Goal: Task Accomplishment & Management: Use online tool/utility

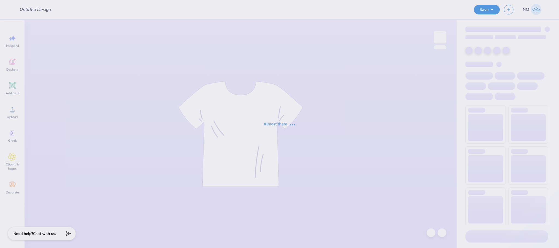
type input "Great Women Go Greek"
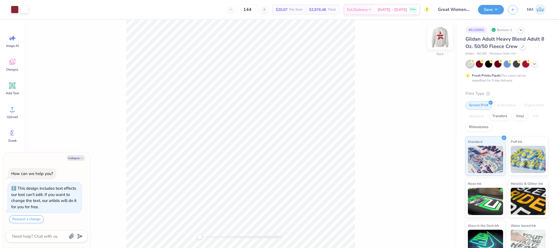
click at [443, 38] on img at bounding box center [440, 37] width 22 height 22
click at [79, 158] on button "Collapse" at bounding box center [76, 158] width 18 height 6
type textarea "x"
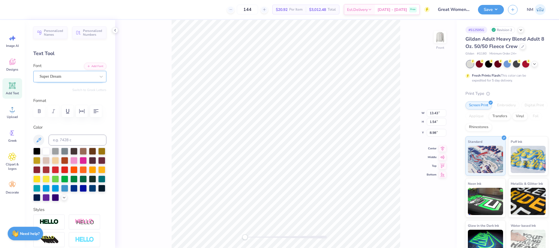
click at [61, 76] on div "Super Dream" at bounding box center [67, 76] width 57 height 8
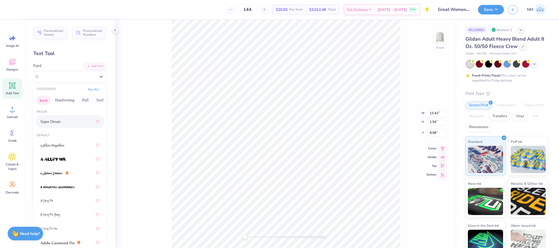
click at [46, 102] on button "Greek" at bounding box center [44, 100] width 14 height 9
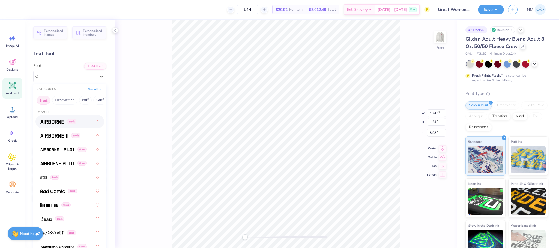
click at [51, 118] on div "Greek" at bounding box center [69, 122] width 59 height 10
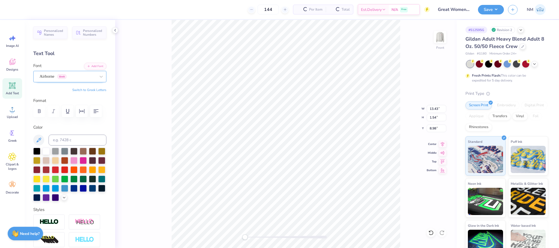
click at [57, 78] on div "Airborne Greek" at bounding box center [67, 76] width 57 height 8
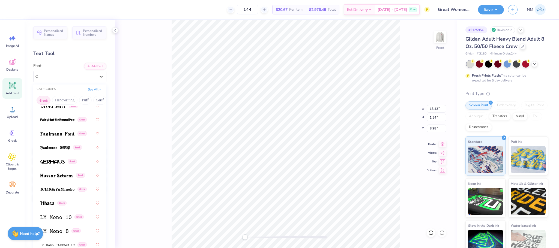
scroll to position [281, 0]
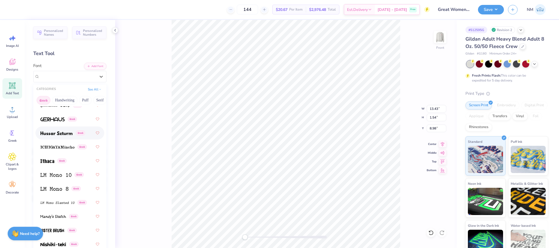
click at [66, 135] on img at bounding box center [56, 134] width 32 height 4
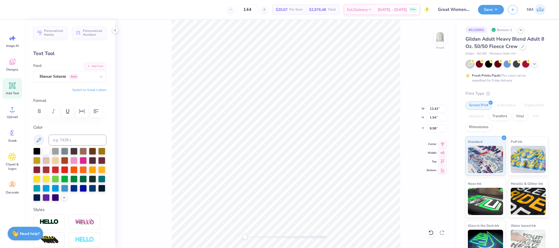
type input "10.72"
type input "1.80"
type input "12.12"
click at [67, 80] on div at bounding box center [68, 76] width 56 height 7
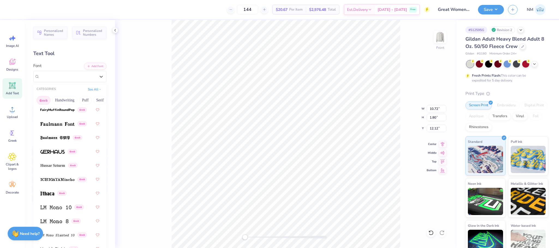
scroll to position [271, 0]
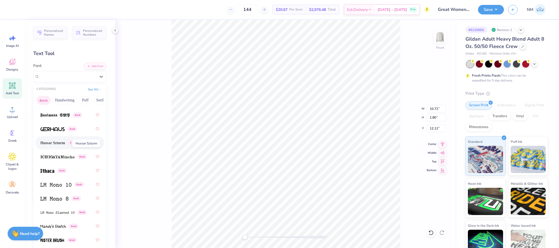
click at [64, 142] on span "Hussar Szturm" at bounding box center [52, 143] width 25 height 6
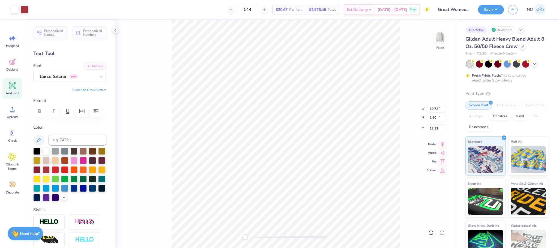
type input "12.10"
type input "14.94"
type input "3.00"
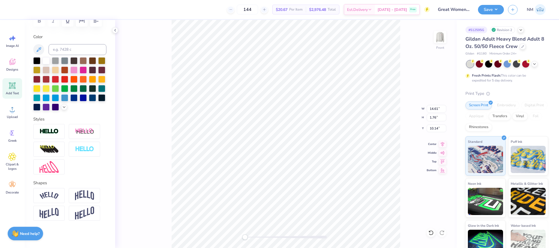
scroll to position [112, 0]
click at [58, 164] on img at bounding box center [49, 167] width 19 height 12
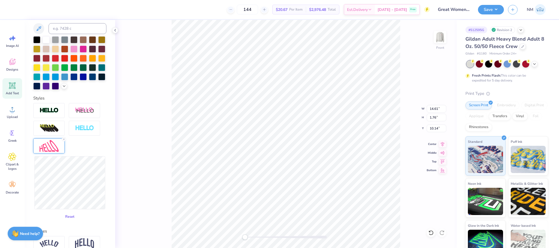
click at [63, 222] on button "Reset" at bounding box center [70, 217] width 14 height 9
type input "13.30"
type input "2.38"
type input "11.84"
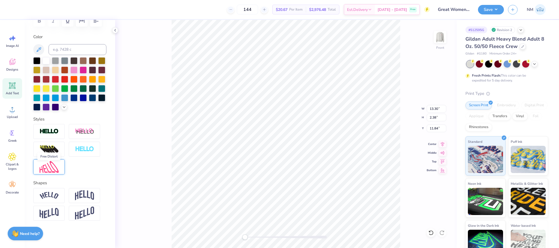
click at [54, 170] on img at bounding box center [49, 167] width 19 height 12
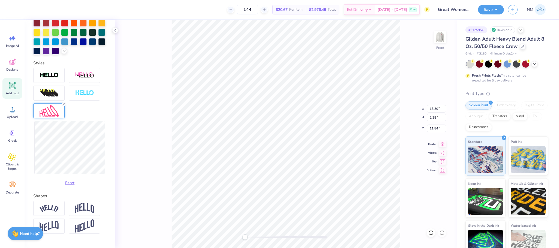
scroll to position [149, 0]
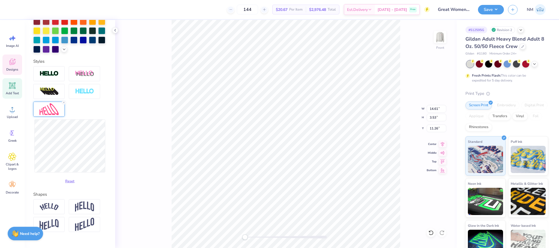
click at [14, 68] on span "Designs" at bounding box center [12, 69] width 12 height 4
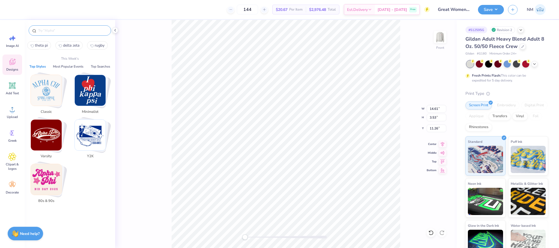
click at [50, 29] on input "text" at bounding box center [73, 30] width 70 height 5
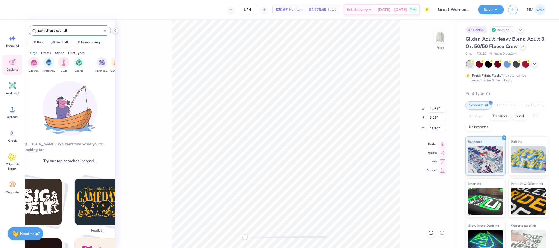
click at [72, 28] on input "panhellenic council" at bounding box center [71, 30] width 66 height 5
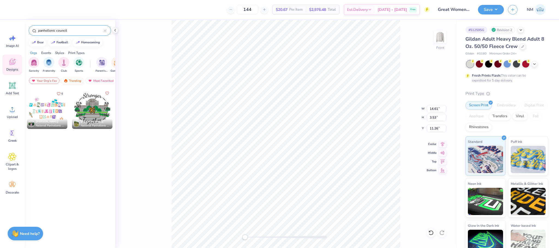
click at [75, 82] on div "Trending" at bounding box center [72, 81] width 23 height 7
click at [73, 82] on div "Trending" at bounding box center [72, 81] width 23 height 7
click at [97, 82] on div "Most Favorited" at bounding box center [100, 81] width 31 height 7
click at [84, 31] on input "panhellenic council" at bounding box center [71, 30] width 66 height 5
click at [96, 82] on div "Most Favorited" at bounding box center [100, 81] width 31 height 7
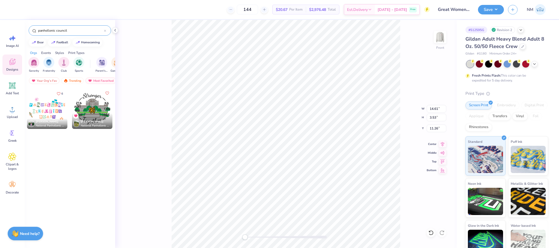
click at [71, 30] on input "panhellenic council" at bounding box center [71, 30] width 66 height 5
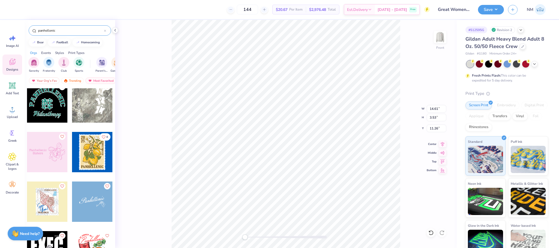
scroll to position [0, 0]
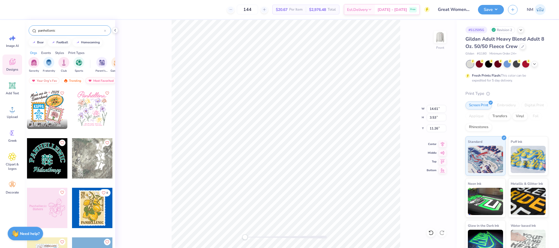
type input "panhellenic"
click at [95, 79] on div "Most Favorited" at bounding box center [100, 81] width 31 height 7
click at [100, 81] on div "Most Favorited" at bounding box center [100, 81] width 31 height 7
click at [97, 81] on div "Most Favorited" at bounding box center [100, 81] width 31 height 7
click at [48, 84] on div "Your Org's Fav" at bounding box center [44, 81] width 31 height 7
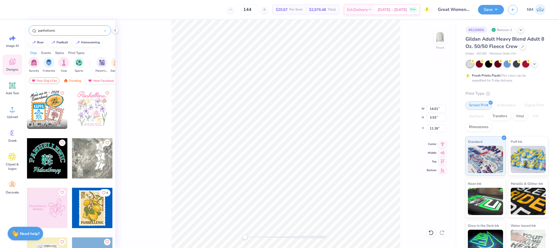
click at [99, 82] on div "Most Favorited" at bounding box center [100, 81] width 31 height 7
click at [91, 80] on img at bounding box center [90, 81] width 4 height 4
click at [11, 84] on icon at bounding box center [12, 85] width 5 height 5
click at [11, 90] on div "Add Text" at bounding box center [12, 88] width 20 height 20
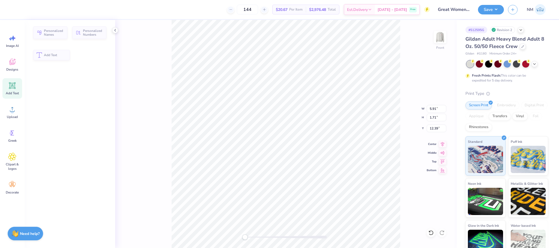
type input "5.91"
type input "1.71"
type input "12.39"
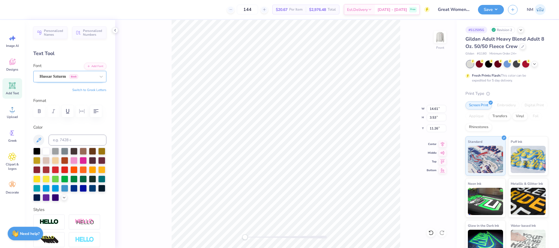
click at [85, 80] on div at bounding box center [68, 76] width 56 height 7
type input "arial"
click at [90, 88] on button "See All" at bounding box center [94, 88] width 17 height 5
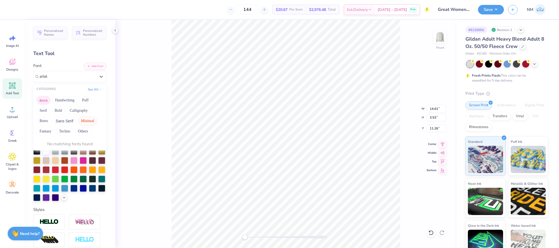
click at [82, 123] on button "Minimal" at bounding box center [87, 121] width 19 height 9
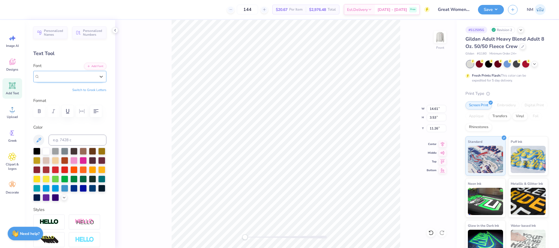
drag, startPoint x: 50, startPoint y: 73, endPoint x: 62, endPoint y: 76, distance: 12.1
click at [32, 79] on div "Personalized Names Personalized Numbers Text Tool Add Font Font Select is focus…" at bounding box center [70, 134] width 91 height 229
click at [62, 76] on span "Hussar Szturm" at bounding box center [53, 76] width 26 height 6
type input "minimal"
click at [87, 92] on div "See All" at bounding box center [94, 89] width 17 height 5
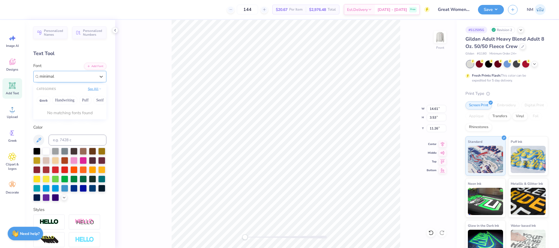
click at [86, 88] on button "See All" at bounding box center [94, 88] width 17 height 5
click at [85, 122] on button "Minimal" at bounding box center [87, 121] width 19 height 9
drag, startPoint x: 71, startPoint y: 76, endPoint x: 41, endPoint y: 79, distance: 29.9
click at [41, 79] on div "Hussar Szturm Greek" at bounding box center [67, 76] width 57 height 8
click at [85, 76] on div "Hussar Szturm Greek" at bounding box center [68, 76] width 56 height 6
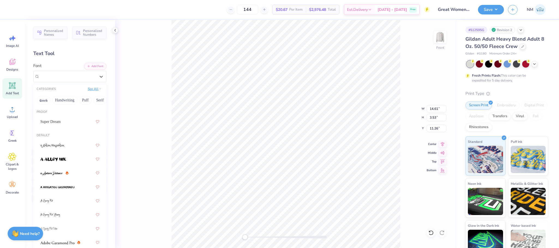
click at [90, 87] on button "See All" at bounding box center [94, 88] width 17 height 5
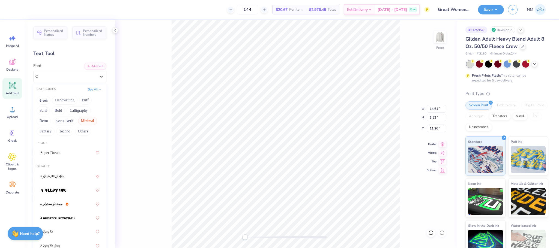
click at [84, 121] on button "Minimal" at bounding box center [87, 121] width 19 height 9
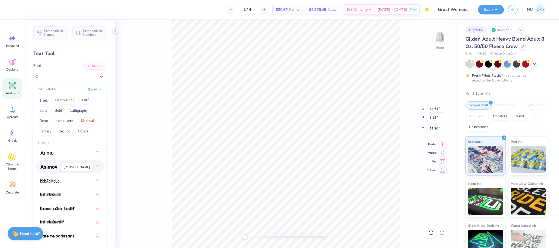
click at [43, 167] on img at bounding box center [48, 167] width 17 height 4
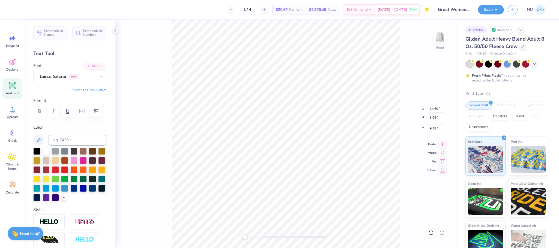
type input "14.60"
type input "3.08"
type input "9.48"
click at [67, 80] on div at bounding box center [68, 76] width 56 height 7
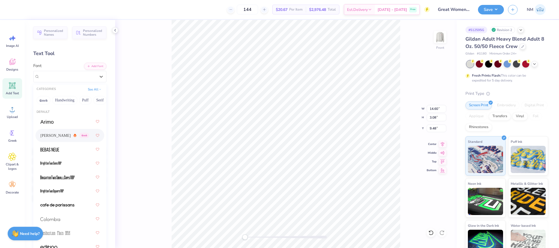
click at [74, 136] on icon at bounding box center [75, 135] width 3 height 3
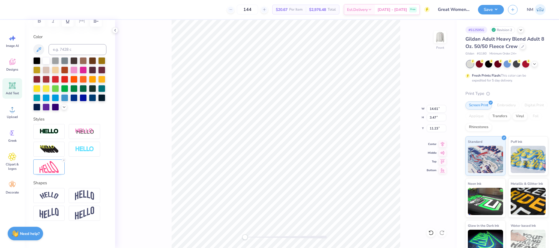
scroll to position [114, 0]
click at [64, 161] on line at bounding box center [64, 161] width 2 height 2
type input "14.60"
type input "2.97"
type input "9.53"
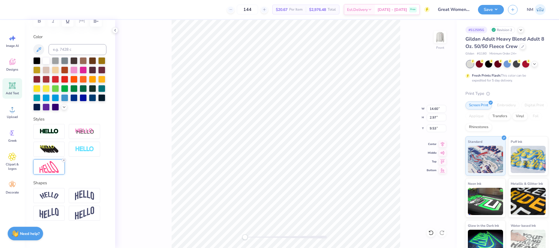
click at [64, 160] on icon at bounding box center [63, 160] width 3 height 3
type input "12.97"
type input "1.58"
type input "10.29"
type input "9.86"
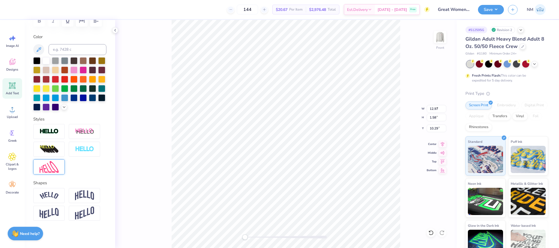
type input "1.82"
type input "11.84"
type input "10.93"
type input "2.02"
click at [40, 164] on img at bounding box center [49, 167] width 19 height 12
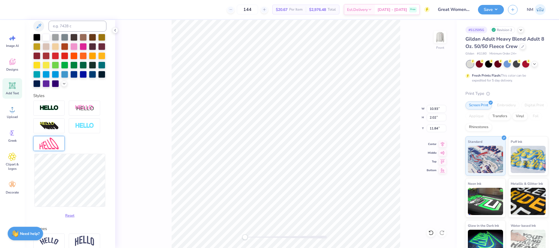
type input "12.97"
type input "1.58"
type input "10.29"
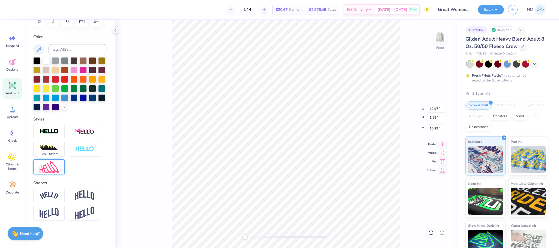
click at [41, 165] on img at bounding box center [49, 167] width 19 height 12
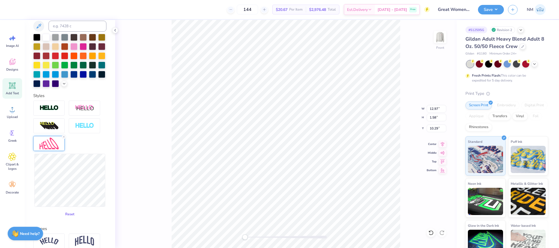
click at [66, 219] on button "Reset" at bounding box center [70, 214] width 14 height 9
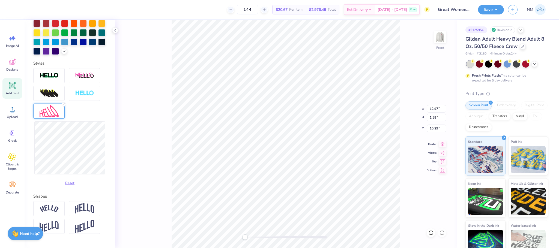
scroll to position [184, 0]
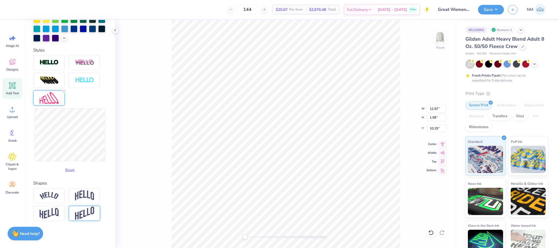
click at [79, 211] on img at bounding box center [84, 213] width 19 height 13
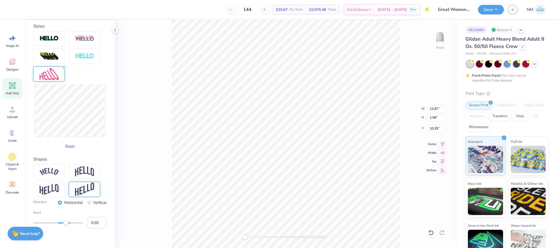
click at [64, 69] on icon at bounding box center [63, 67] width 3 height 3
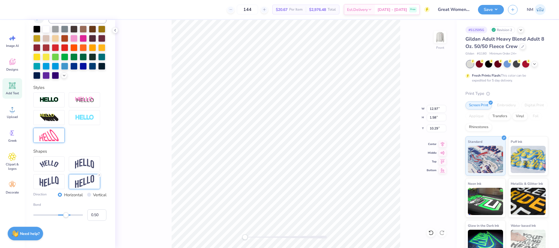
scroll to position [146, 0]
type input "0.33"
drag, startPoint x: 67, startPoint y: 216, endPoint x: 62, endPoint y: 216, distance: 4.4
click at [62, 216] on div "Accessibility label" at bounding box center [62, 215] width 5 height 5
type input "-0.24"
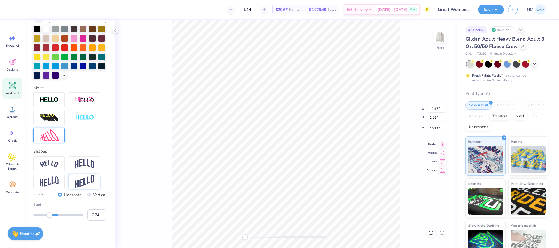
drag, startPoint x: 63, startPoint y: 217, endPoint x: 50, endPoint y: 217, distance: 12.6
click at [50, 217] on div "Accessibility label" at bounding box center [49, 215] width 5 height 5
type input "0.18"
drag, startPoint x: 50, startPoint y: 216, endPoint x: 59, endPoint y: 217, distance: 8.8
click at [59, 217] on div "Accessibility label" at bounding box center [58, 215] width 5 height 5
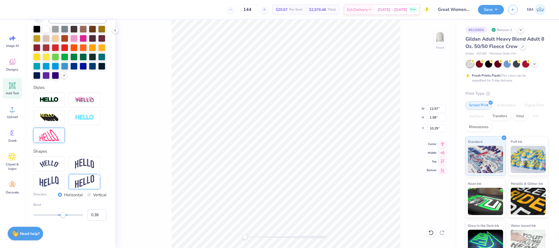
type input "0.40"
drag, startPoint x: 60, startPoint y: 215, endPoint x: 64, endPoint y: 215, distance: 4.1
click at [64, 215] on div "Accessibility label" at bounding box center [63, 215] width 5 height 5
click at [54, 138] on img at bounding box center [49, 136] width 19 height 12
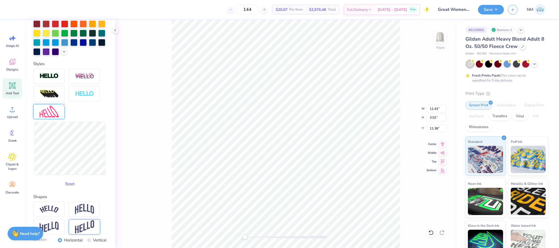
type input "11.43"
type input "3.02"
type input "11.38"
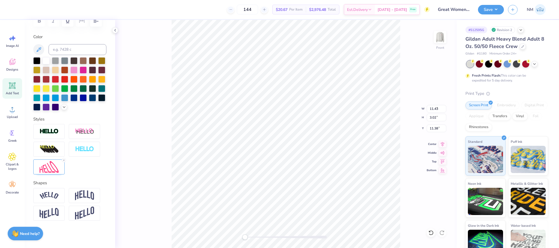
type input "9.89"
type input "2.61"
type input "11.74"
type input "13.20"
type input "4.09"
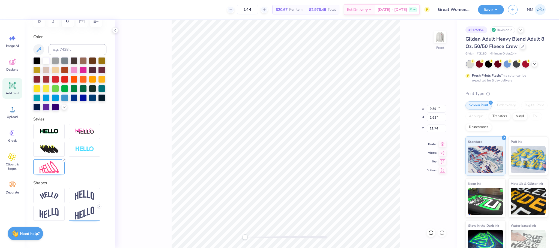
type input "9.33"
click at [99, 206] on icon at bounding box center [99, 206] width 3 height 3
type input "12.10"
type input "14.94"
type input "3.00"
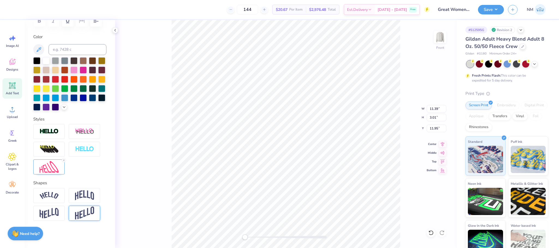
type input "11.39"
type input "3.01"
click at [442, 38] on img at bounding box center [440, 37] width 22 height 22
click at [114, 115] on div "Personalized Names Personalized Numbers Text Tool Add Font Font Asimov Greek Sw…" at bounding box center [70, 134] width 91 height 229
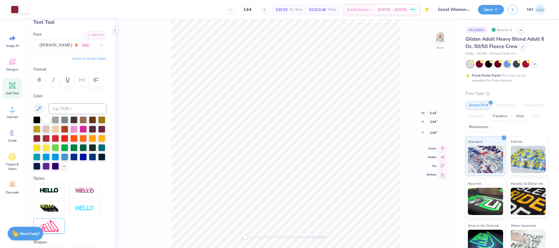
scroll to position [0, 0]
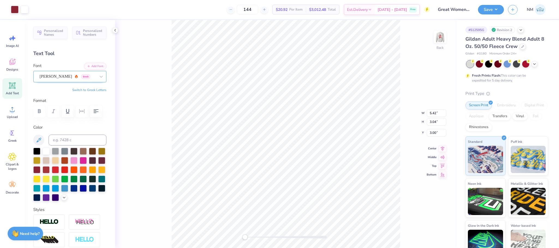
click at [76, 78] on div "Asimov Greek" at bounding box center [67, 76] width 57 height 8
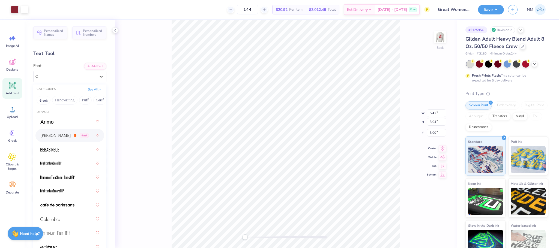
click at [61, 134] on div "Asimov Greek" at bounding box center [64, 136] width 49 height 6
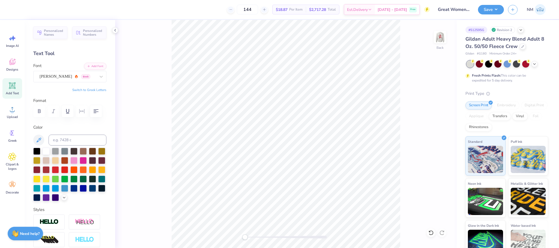
click at [14, 84] on icon at bounding box center [12, 85] width 5 height 5
click at [54, 79] on div "Super Dream" at bounding box center [67, 76] width 57 height 8
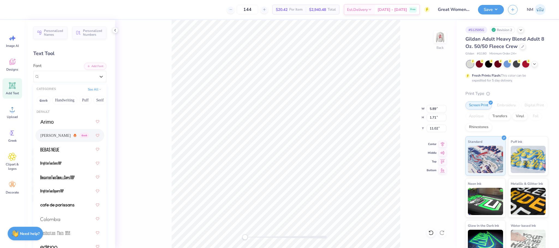
click at [54, 138] on div "Asimov Greek" at bounding box center [64, 136] width 49 height 6
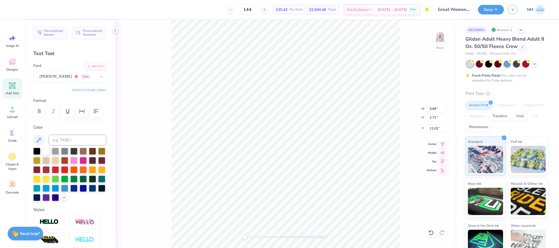
scroll to position [7, 0]
type textarea "T"
type textarea "SUSQUEHANNA PANHELLENIC"
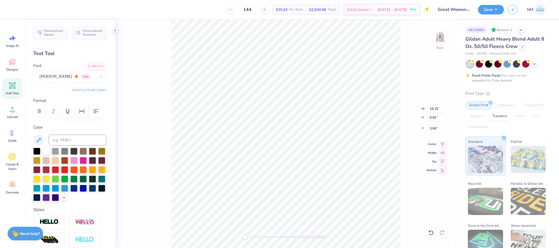
type input "3.00"
type textarea "SUSQUEHANNA PANHELLENIC"
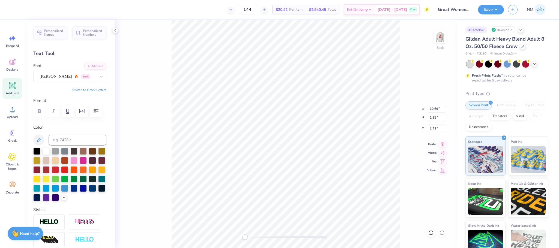
type input "10.69"
type input "2.85"
click at [98, 164] on div at bounding box center [101, 160] width 7 height 7
click at [40, 173] on div at bounding box center [36, 169] width 7 height 7
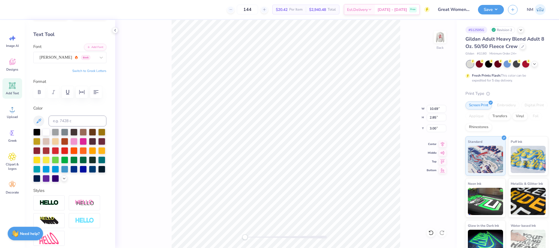
scroll to position [7, 1]
type textarea "SUSQUEHANNA"
click at [15, 86] on icon at bounding box center [12, 86] width 8 height 8
type textarea "T"
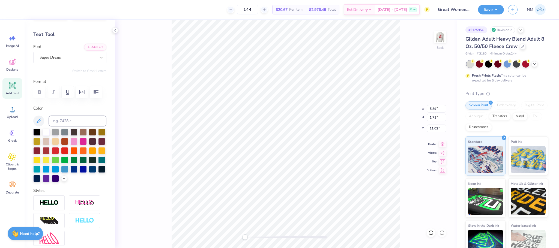
scroll to position [7, 2]
type textarea "PANHELLENIC"
click at [75, 59] on div "Super Dream" at bounding box center [67, 57] width 57 height 8
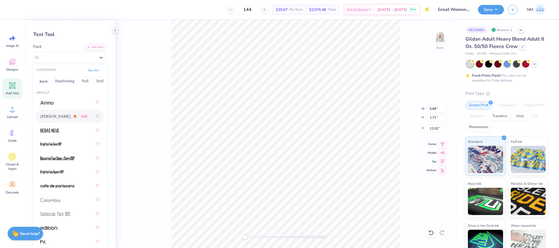
click at [54, 115] on div "Asimov Greek" at bounding box center [64, 117] width 49 height 6
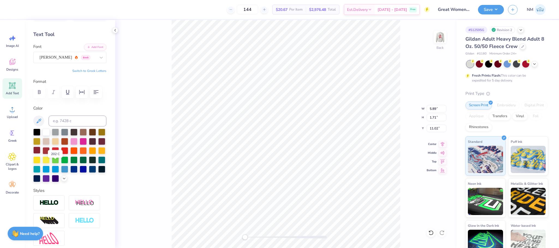
click at [40, 154] on div at bounding box center [36, 150] width 7 height 7
type input "12.37"
type input "1.41"
type input "12.03"
type input "1.41"
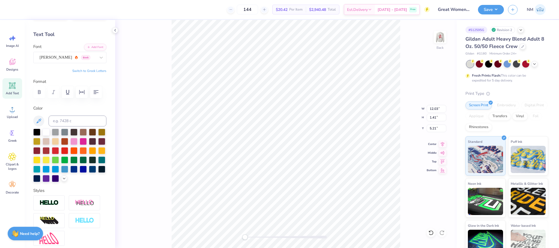
type input "5.21"
type input "12.63"
type input "1.48"
type input "5.14"
type input "12.37"
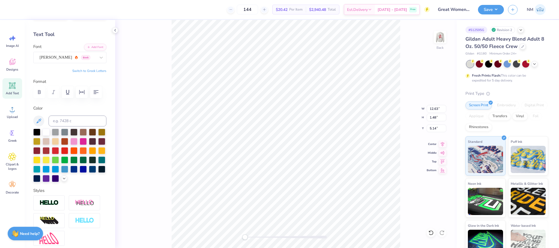
type input "1.41"
type input "5.05"
type input "3.00"
click at [437, 34] on img at bounding box center [440, 37] width 22 height 22
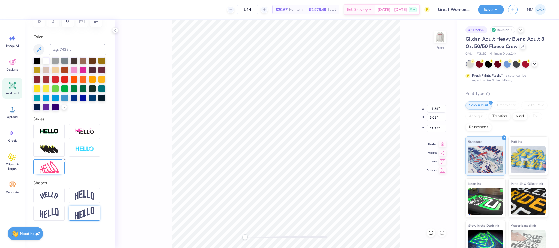
scroll to position [114, 0]
click at [49, 170] on img at bounding box center [49, 167] width 19 height 12
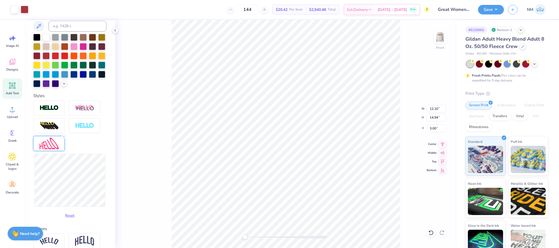
type input "12.10"
type input "14.94"
type input "3.00"
type input "13.14"
type input "3.20"
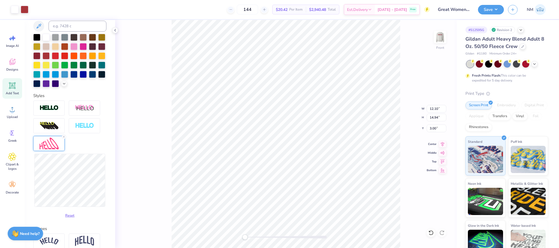
type input "9.60"
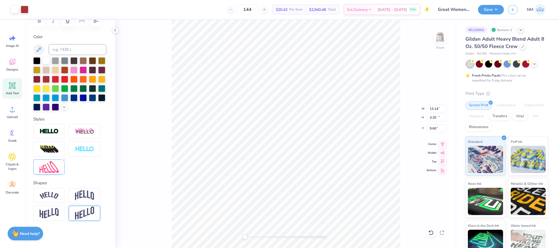
type input "12.10"
type input "14.94"
type input "3.00"
click at [52, 171] on img at bounding box center [49, 167] width 19 height 12
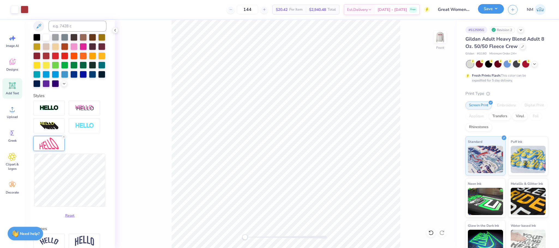
click at [499, 8] on button "Save" at bounding box center [491, 9] width 26 height 10
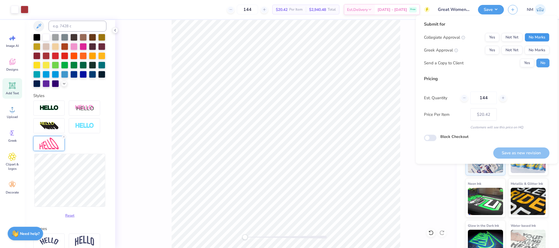
click at [538, 38] on button "No Marks" at bounding box center [537, 37] width 25 height 9
click at [490, 49] on button "Yes" at bounding box center [492, 50] width 14 height 9
click at [530, 62] on button "Yes" at bounding box center [527, 63] width 14 height 9
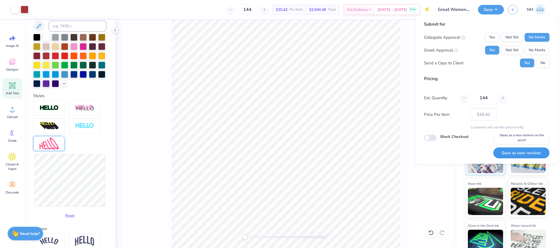
click at [520, 154] on button "Save as new revision" at bounding box center [522, 153] width 56 height 11
type input "$20.42"
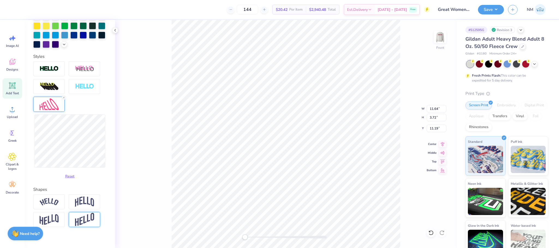
scroll to position [184, 0]
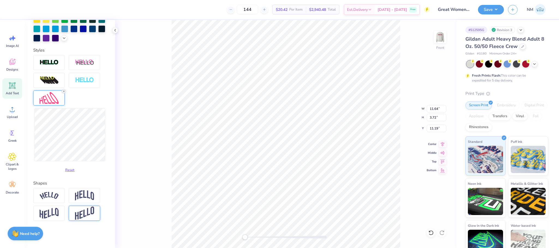
click at [64, 91] on icon at bounding box center [63, 91] width 3 height 3
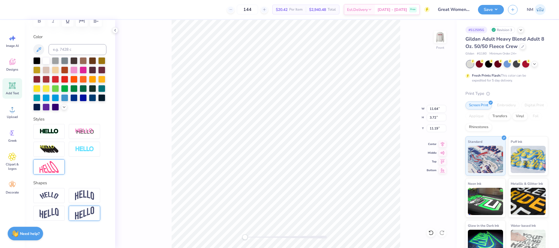
scroll to position [114, 0]
type input "13.14"
type input "3.20"
type input "9.60"
click at [64, 158] on div at bounding box center [69, 149] width 73 height 51
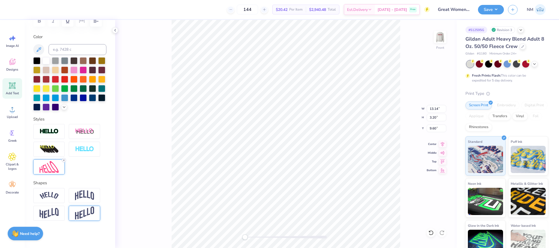
click at [63, 159] on div at bounding box center [64, 160] width 4 height 4
type input "14.04"
type input "1.71"
type input "10.33"
type input "14.27"
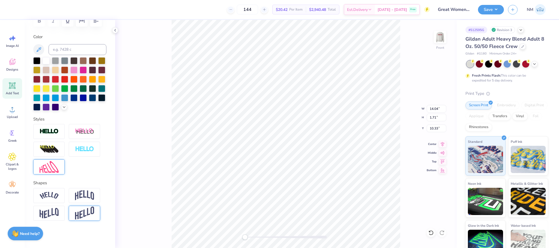
type input "1.74"
type input "12.37"
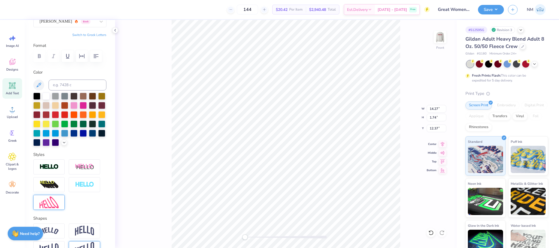
scroll to position [0, 0]
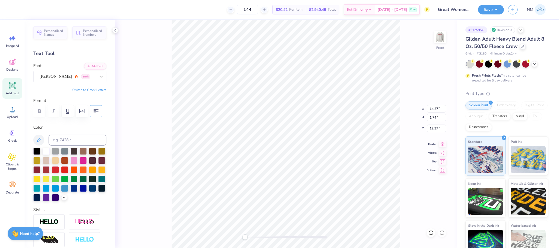
click at [93, 115] on icon "button" at bounding box center [96, 111] width 7 height 7
type input "10.90"
type input "2.02"
type input "12.04"
type input "14.27"
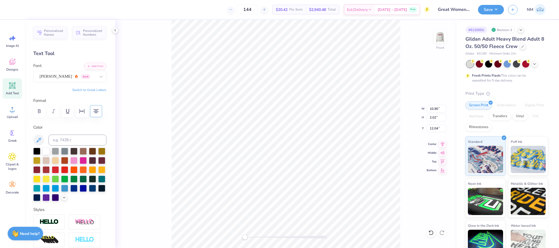
type input "1.74"
type input "12.37"
type input "12.60"
type input "1.54"
type input "9.84"
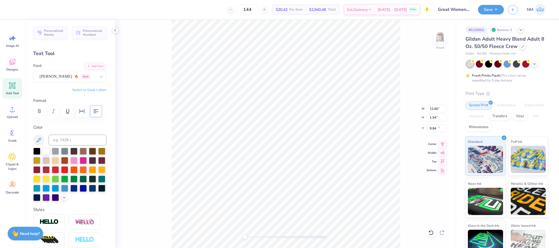
type input "10.90"
type input "2.02"
type input "14.11"
type input "8.19"
type input "1.51"
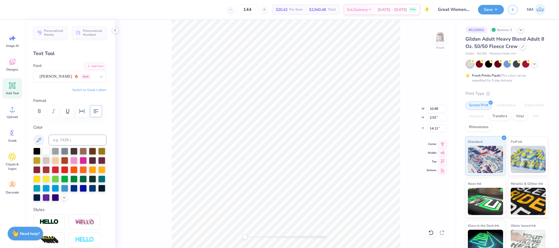
type input "11.98"
type input "12.60"
type input "1.54"
type input "10.07"
type input "12.10"
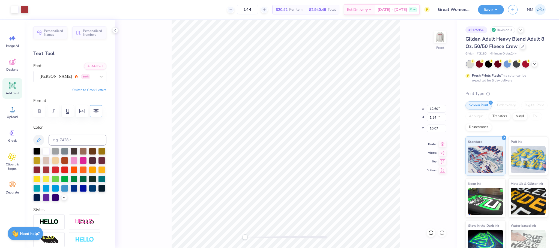
type input "14.94"
type input "3.00"
click at [492, 7] on button "Save" at bounding box center [491, 9] width 26 height 10
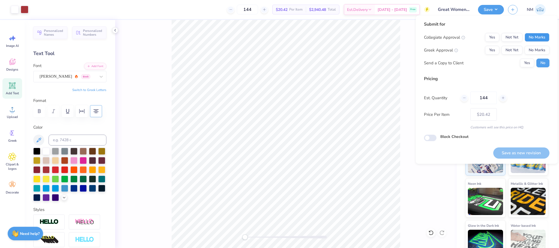
click at [538, 41] on button "No Marks" at bounding box center [537, 37] width 25 height 9
click at [488, 52] on button "Yes" at bounding box center [492, 50] width 14 height 9
click at [521, 153] on button "Save as new revision" at bounding box center [522, 153] width 56 height 11
type input "$20.42"
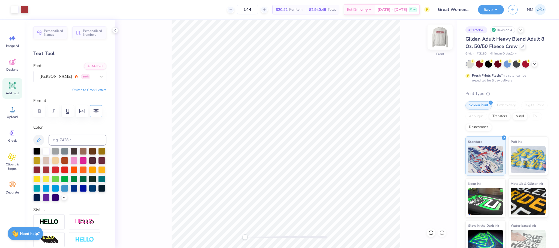
click at [443, 36] on img at bounding box center [440, 37] width 22 height 22
click at [10, 111] on icon at bounding box center [12, 109] width 8 height 8
click at [12, 109] on icon at bounding box center [12, 109] width 8 height 8
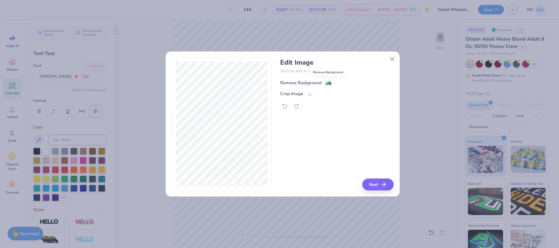
click at [326, 84] on image at bounding box center [329, 83] width 6 height 6
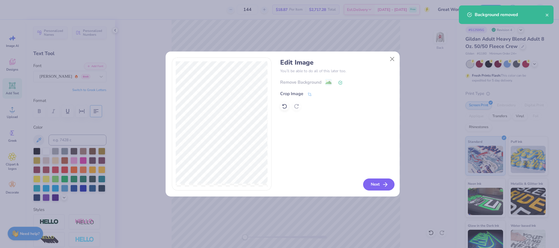
click at [373, 187] on button "Next" at bounding box center [378, 185] width 31 height 12
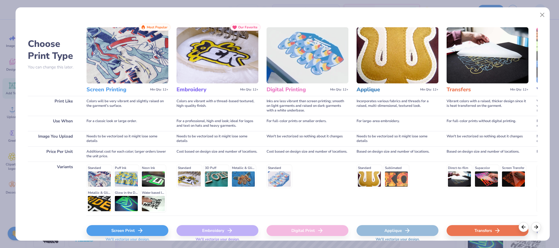
click at [140, 232] on icon at bounding box center [140, 231] width 7 height 7
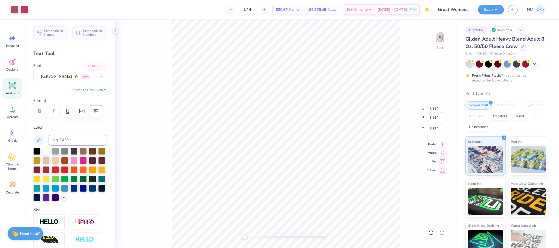
type input "3.11"
type input "3.58"
type input "2.61"
type input "3.01"
type input "3.00"
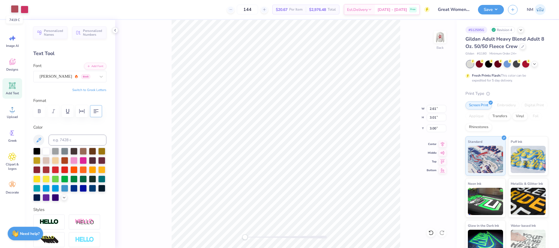
click at [13, 13] on div at bounding box center [15, 9] width 8 height 8
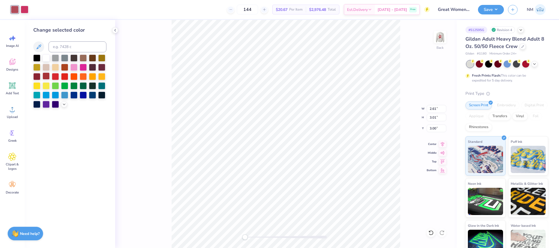
click at [45, 75] on div at bounding box center [46, 76] width 7 height 7
click at [22, 8] on div at bounding box center [25, 9] width 8 height 8
click at [47, 77] on div at bounding box center [46, 76] width 7 height 7
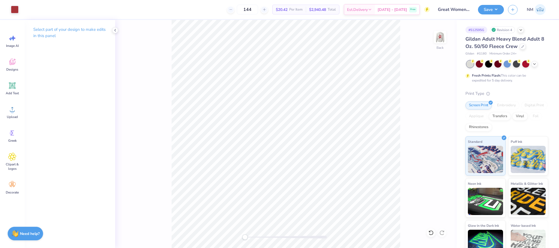
click at [490, 3] on div "Save NM" at bounding box center [518, 9] width 81 height 19
click at [490, 6] on button "Save" at bounding box center [491, 9] width 26 height 10
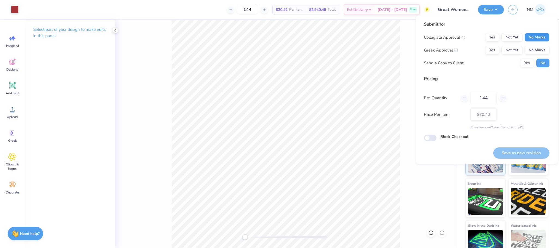
click at [538, 36] on button "No Marks" at bounding box center [537, 37] width 25 height 9
click at [536, 47] on button "No Marks" at bounding box center [537, 50] width 25 height 9
click at [511, 150] on button "Save as new revision" at bounding box center [522, 153] width 56 height 11
type input "$20.42"
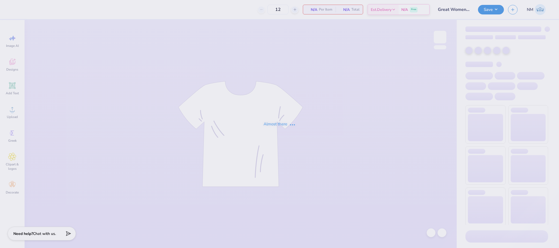
type input "144"
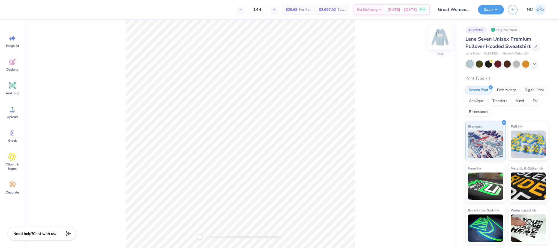
click at [440, 34] on img at bounding box center [440, 37] width 22 height 22
click at [17, 92] on span "Add Text" at bounding box center [12, 93] width 13 height 4
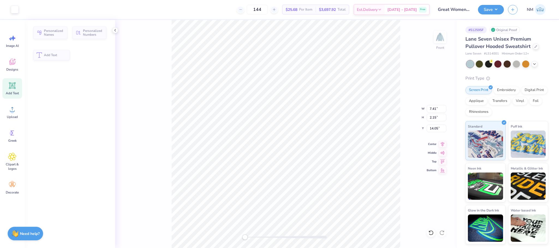
type input "7.41"
type input "2.15"
type input "14.05"
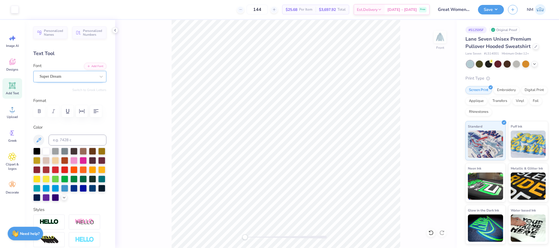
click at [73, 82] on div "Super Dream" at bounding box center [69, 76] width 73 height 11
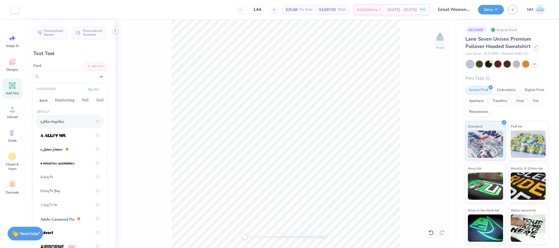
scroll to position [229, 0]
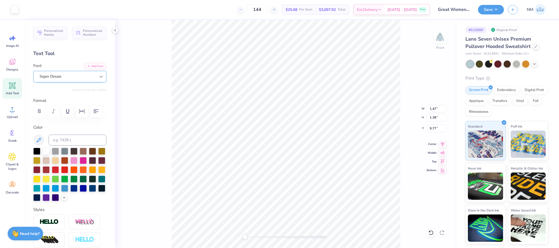
click at [100, 77] on icon at bounding box center [101, 77] width 3 height 2
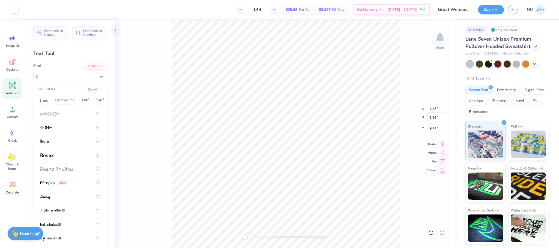
scroll to position [494, 0]
click at [50, 145] on span at bounding box center [46, 143] width 13 height 6
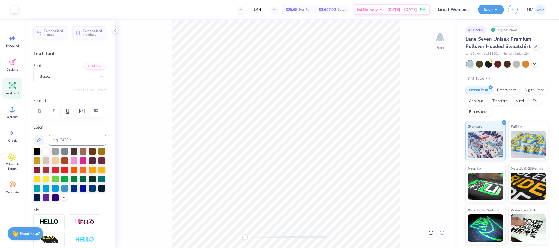
click at [17, 89] on div "Add Text" at bounding box center [12, 88] width 20 height 20
click at [76, 81] on div "Super Dream" at bounding box center [69, 76] width 73 height 11
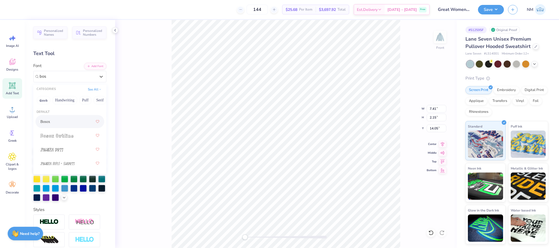
click at [58, 120] on div "Bosox" at bounding box center [69, 122] width 59 height 10
type input "bos"
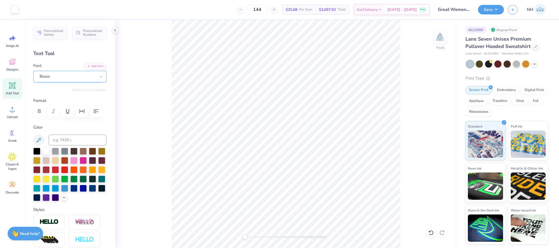
click at [60, 78] on div "Bosox" at bounding box center [67, 76] width 57 height 8
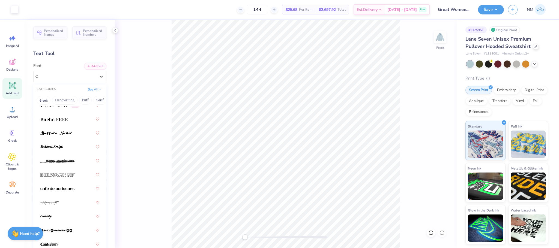
scroll to position [735, 0]
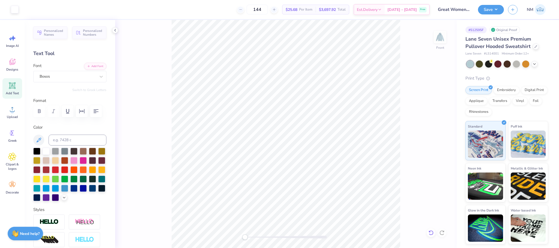
click at [429, 231] on icon at bounding box center [431, 232] width 5 height 5
click at [431, 233] on icon at bounding box center [431, 232] width 5 height 5
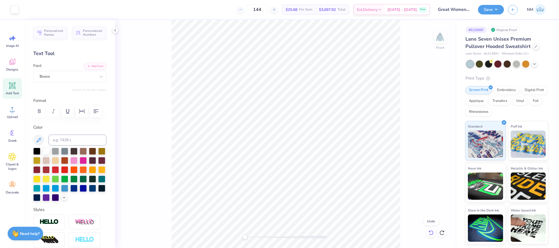
click at [431, 233] on icon at bounding box center [431, 232] width 5 height 5
click at [430, 233] on icon at bounding box center [431, 232] width 5 height 5
click at [429, 233] on icon at bounding box center [431, 232] width 5 height 5
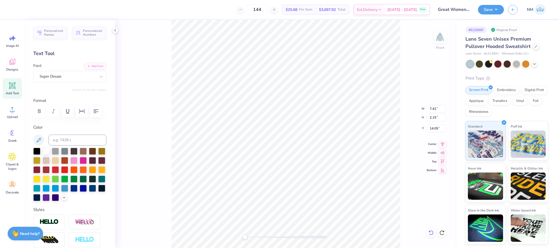
click at [429, 233] on icon at bounding box center [431, 232] width 5 height 5
click at [430, 232] on icon at bounding box center [431, 233] width 5 height 5
click at [311, 149] on ul "Cut Copy Paste Remove Background Duplicate Select All Delete Group Ungroup Brin…" at bounding box center [329, 176] width 43 height 139
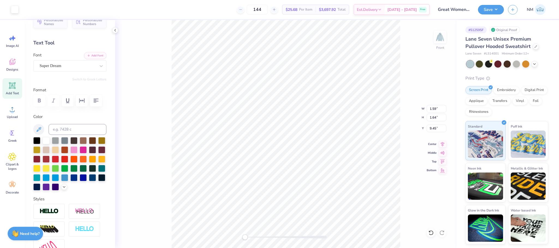
scroll to position [0, 0]
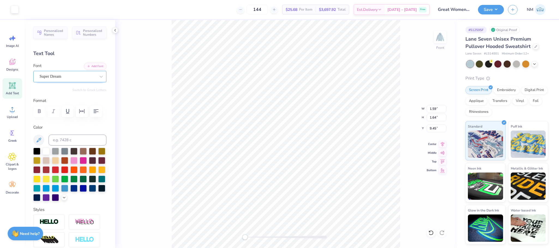
click at [90, 78] on div "Super Dream" at bounding box center [67, 76] width 57 height 8
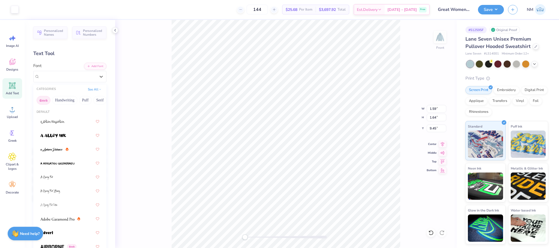
click at [44, 99] on button "Greek" at bounding box center [44, 100] width 14 height 9
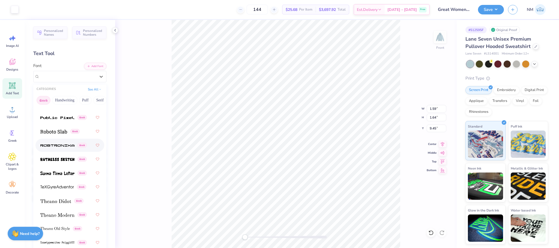
scroll to position [487, 0]
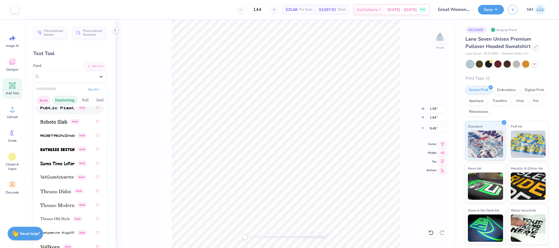
click at [55, 98] on button "Handwriting" at bounding box center [64, 100] width 25 height 9
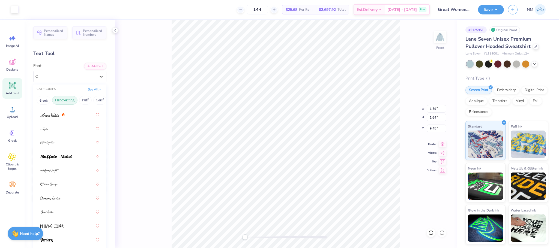
scroll to position [0, 0]
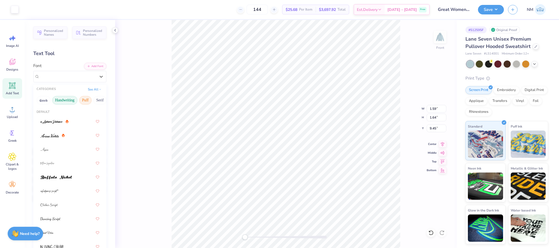
click at [87, 98] on button "Puff" at bounding box center [85, 100] width 13 height 9
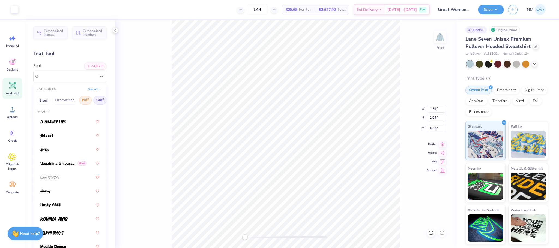
click at [98, 101] on button "Serif" at bounding box center [99, 100] width 13 height 9
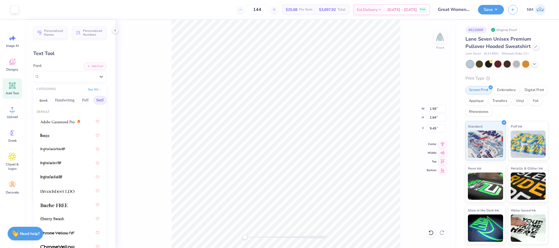
drag, startPoint x: 94, startPoint y: 124, endPoint x: 98, endPoint y: 129, distance: 6.2
click at [97, 132] on div "Default Times New Roman Varsity Team" at bounding box center [69, 188] width 73 height 164
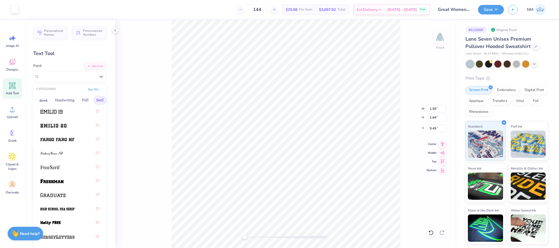
scroll to position [624, 0]
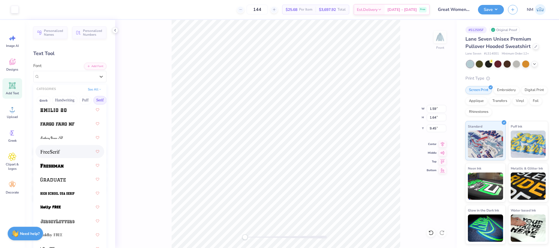
click at [50, 148] on div at bounding box center [69, 152] width 59 height 10
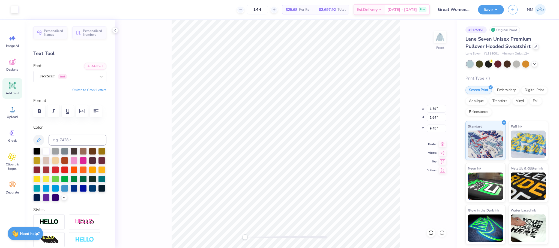
click at [18, 88] on div "Add Text" at bounding box center [12, 88] width 20 height 20
type input "7.41"
type input "2.15"
type input "14.05"
click at [75, 79] on div "Super Dream" at bounding box center [67, 76] width 57 height 8
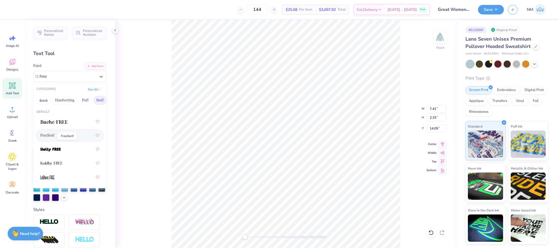
click at [45, 135] on span "FreeSerif" at bounding box center [47, 136] width 14 height 6
type input "free"
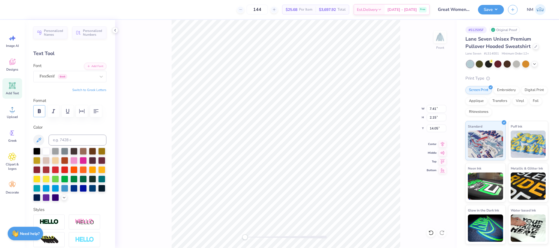
click at [38, 114] on icon "button" at bounding box center [39, 111] width 7 height 7
click at [56, 113] on icon "button" at bounding box center [53, 111] width 7 height 7
click at [431, 233] on icon at bounding box center [431, 232] width 5 height 5
type input "7.99"
type input "2.07"
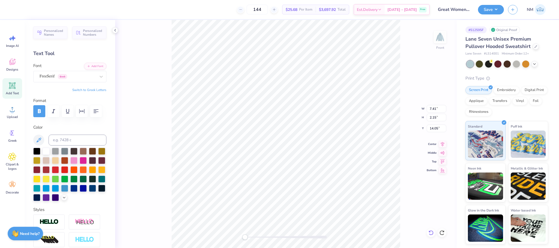
type input "14.09"
type textarea "T"
type textarea "PAN"
click at [90, 76] on div "FreeSerif Greek" at bounding box center [67, 76] width 57 height 8
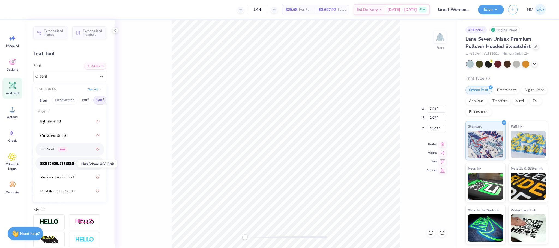
click at [65, 166] on span at bounding box center [57, 164] width 34 height 6
type input "serif"
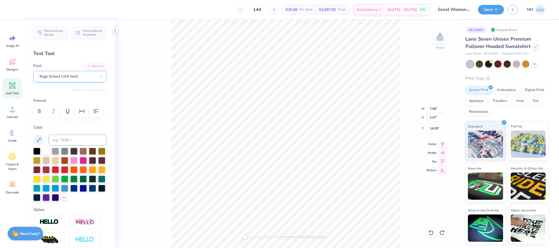
click at [54, 77] on div "High School USA Serif" at bounding box center [67, 76] width 57 height 8
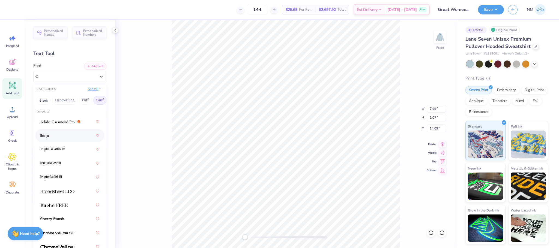
click at [99, 88] on icon at bounding box center [100, 89] width 3 height 3
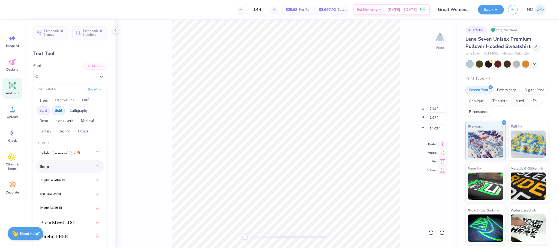
click at [61, 111] on button "Bold" at bounding box center [58, 110] width 13 height 9
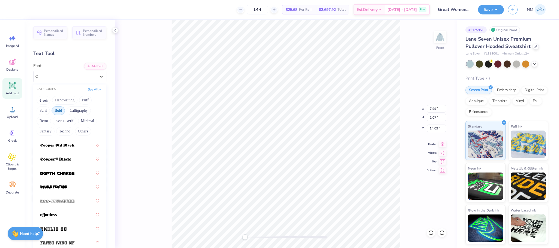
scroll to position [129, 0]
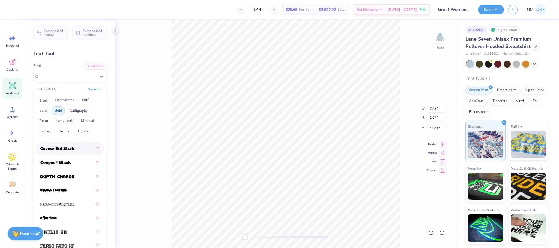
click at [61, 148] on img at bounding box center [57, 149] width 34 height 4
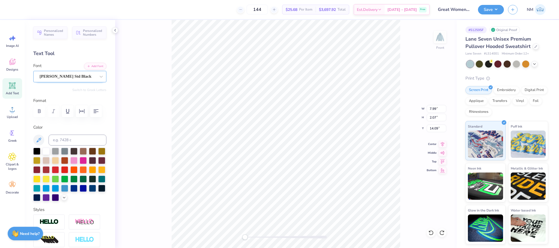
click at [64, 71] on div "Cooper Std Black" at bounding box center [69, 76] width 73 height 11
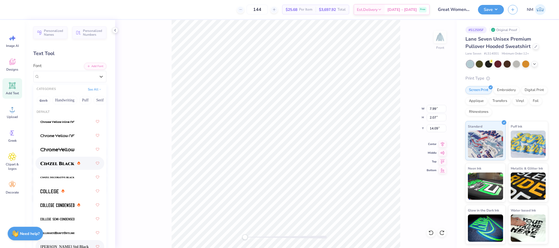
click at [64, 164] on img at bounding box center [57, 164] width 34 height 4
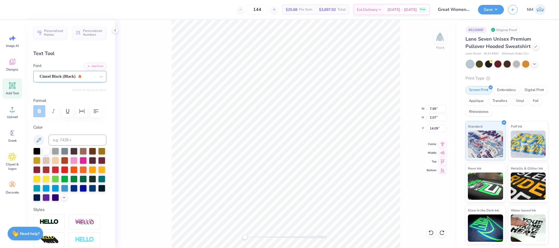
click at [77, 79] on div "Cinzel Black (Black)" at bounding box center [67, 76] width 57 height 8
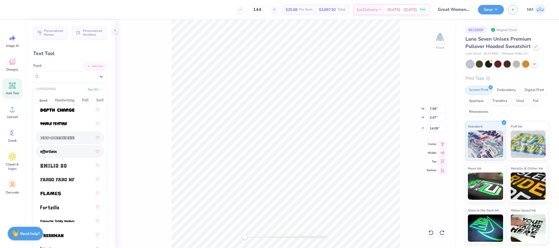
scroll to position [168, 0]
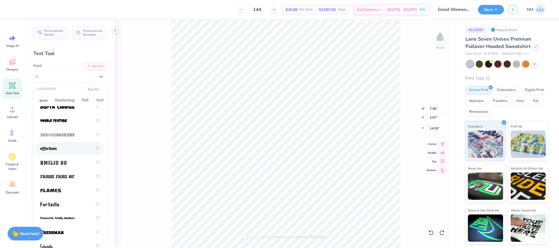
click at [55, 147] on img at bounding box center [48, 149] width 16 height 4
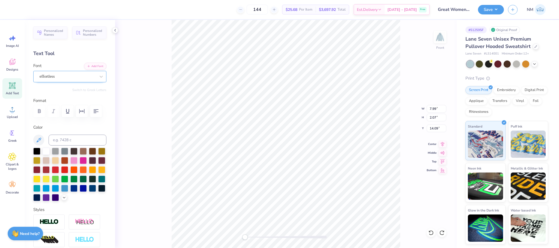
click at [63, 74] on div "effortless" at bounding box center [67, 76] width 57 height 8
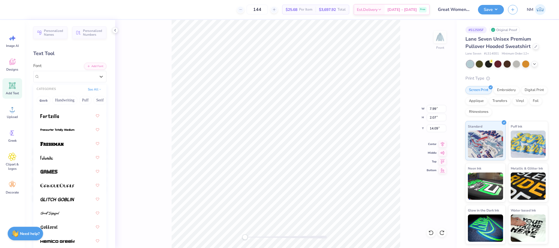
scroll to position [271, 0]
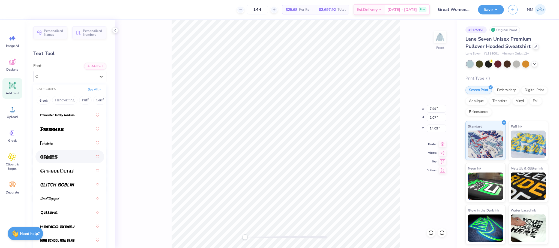
click at [49, 157] on img at bounding box center [48, 157] width 17 height 4
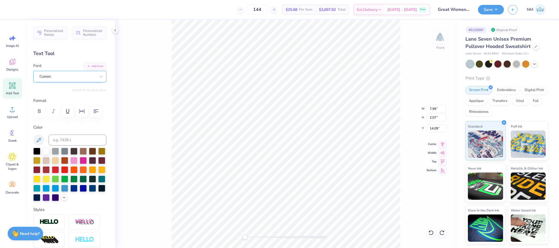
click at [57, 78] on div "Games" at bounding box center [67, 76] width 57 height 8
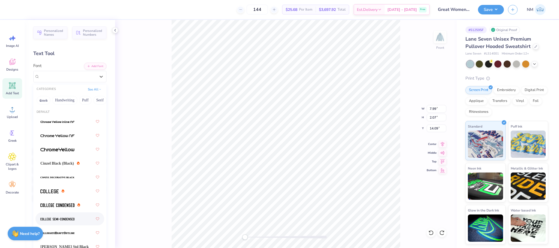
click at [56, 219] on img at bounding box center [57, 220] width 34 height 4
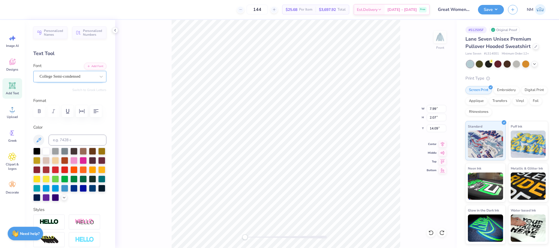
click at [63, 81] on div "College Semi-condensed" at bounding box center [69, 76] width 73 height 11
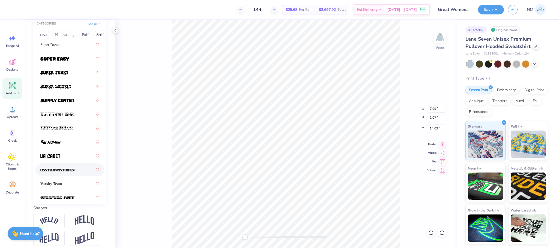
scroll to position [77, 0]
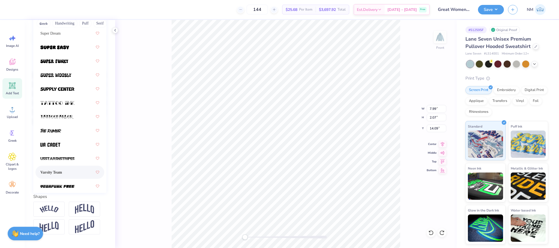
click at [57, 170] on span "Varsity Team" at bounding box center [51, 173] width 22 height 6
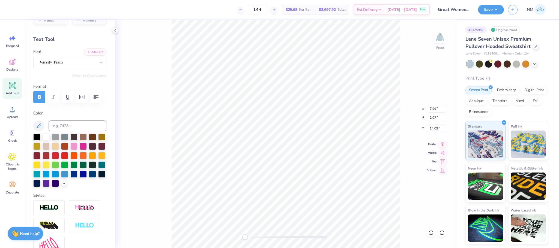
scroll to position [10, 0]
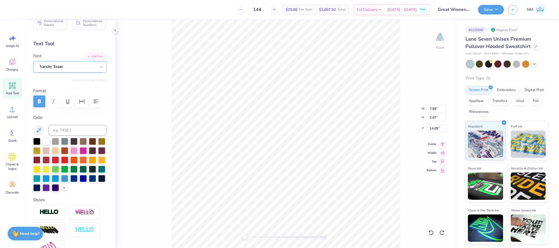
click at [85, 63] on div at bounding box center [68, 66] width 56 height 7
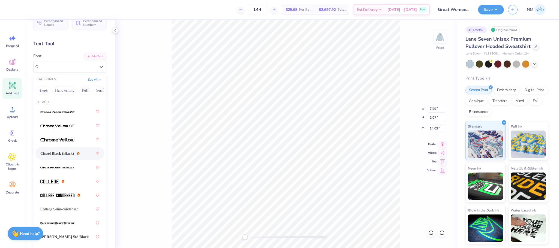
click at [64, 152] on span "Cinzel Black (Black)" at bounding box center [57, 154] width 34 height 6
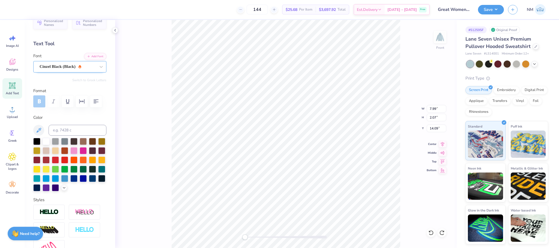
click at [77, 67] on div "Cinzel Black (Black)" at bounding box center [67, 67] width 57 height 8
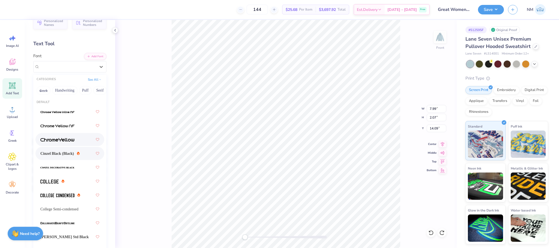
click at [56, 139] on img at bounding box center [57, 140] width 34 height 4
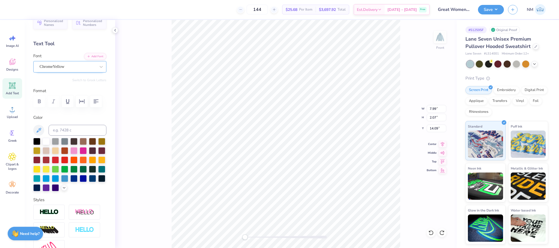
click at [62, 64] on div "ChromeYellow" at bounding box center [67, 67] width 57 height 8
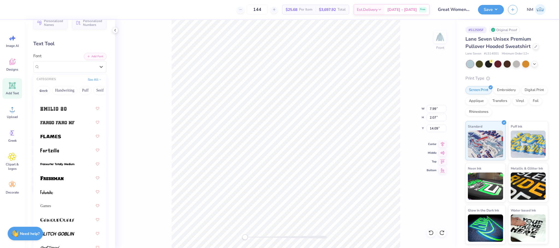
scroll to position [215, 0]
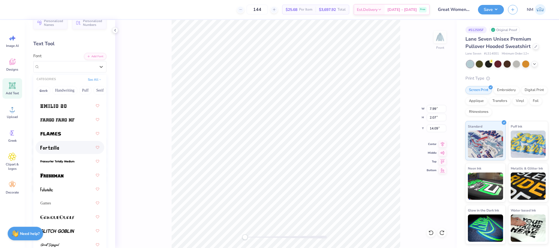
click at [54, 151] on div at bounding box center [69, 148] width 59 height 10
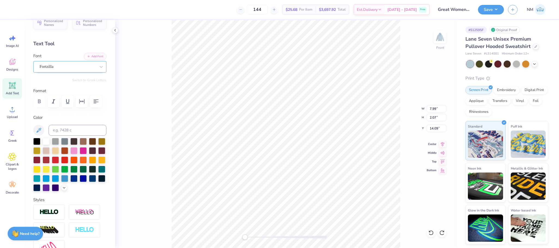
click at [55, 70] on div "Fortzilla" at bounding box center [67, 67] width 57 height 8
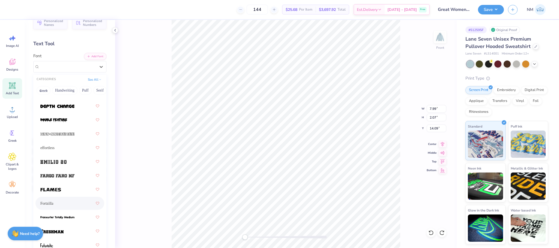
scroll to position [203, 0]
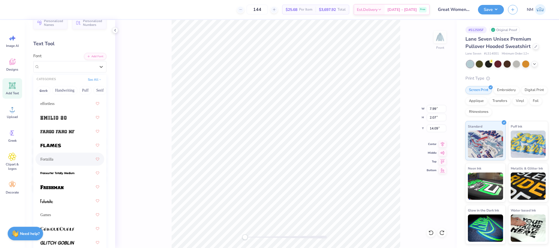
drag, startPoint x: 93, startPoint y: 138, endPoint x: 93, endPoint y: 144, distance: 5.7
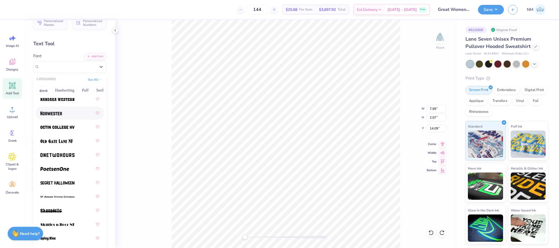
scroll to position [698, 0]
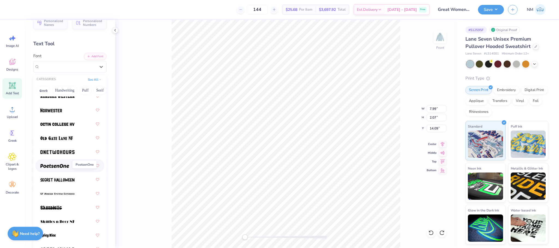
click at [59, 169] on span at bounding box center [54, 166] width 29 height 6
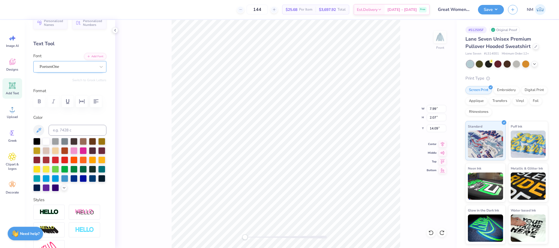
click at [50, 67] on div "PoetsenOne" at bounding box center [67, 67] width 57 height 8
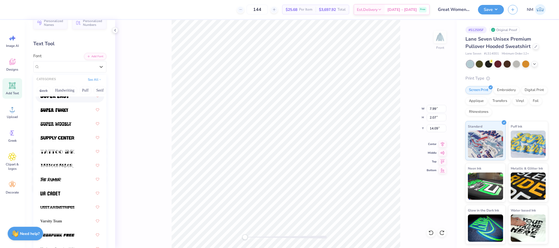
scroll to position [905, 0]
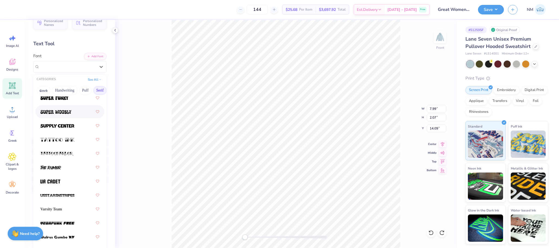
click at [99, 90] on button "Serif" at bounding box center [99, 90] width 13 height 9
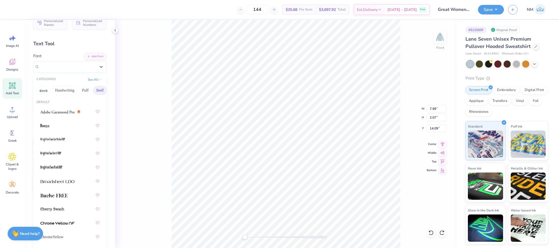
scroll to position [0, 0]
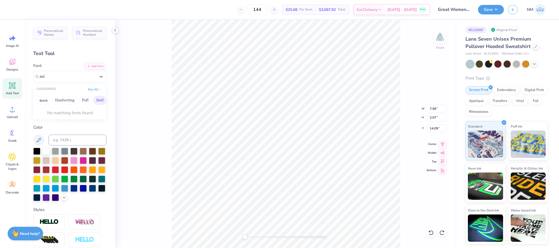
click at [97, 100] on button "Serif" at bounding box center [99, 100] width 13 height 9
click at [60, 121] on div at bounding box center [51, 122] width 23 height 6
type input "asi"
type input "5.54"
type input "2.18"
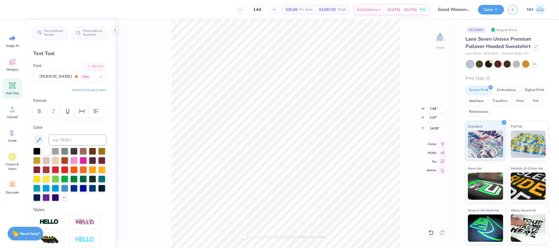
type input "14.04"
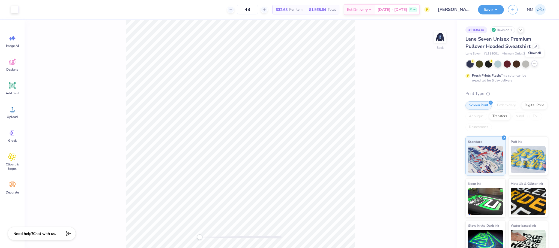
click at [533, 64] on icon at bounding box center [535, 63] width 4 height 4
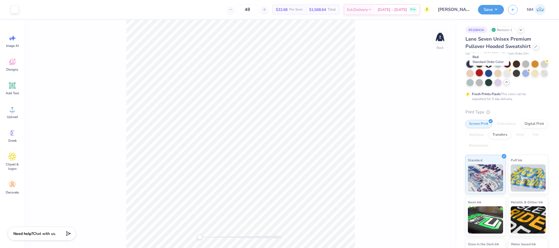
click at [483, 75] on div at bounding box center [479, 72] width 7 height 7
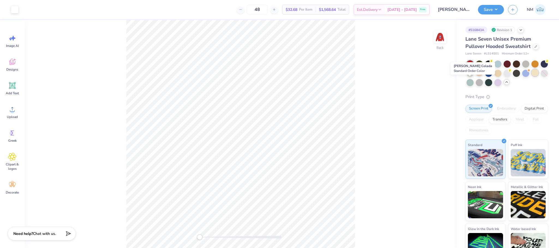
click at [532, 76] on div at bounding box center [535, 72] width 7 height 7
click at [506, 63] on div at bounding box center [507, 63] width 7 height 7
click at [441, 37] on img at bounding box center [440, 37] width 22 height 22
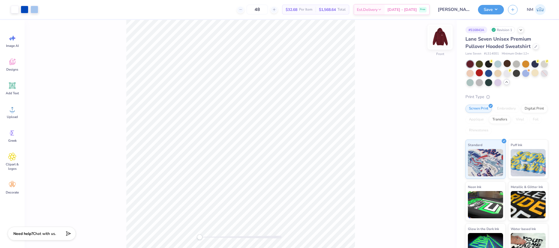
click at [439, 31] on img at bounding box center [440, 37] width 22 height 22
click at [486, 8] on button "Save" at bounding box center [491, 9] width 26 height 10
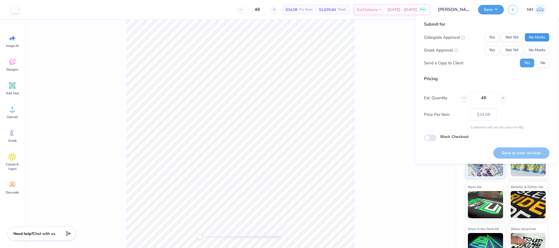
click at [545, 38] on button "No Marks" at bounding box center [537, 37] width 25 height 9
click at [493, 51] on button "Yes" at bounding box center [492, 50] width 14 height 9
click at [531, 149] on button "Save as new revision" at bounding box center [522, 153] width 56 height 11
type input "$34.08"
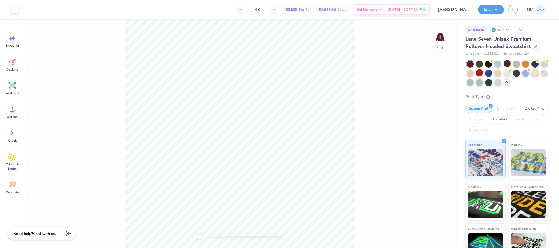
click at [532, 76] on div at bounding box center [535, 72] width 7 height 7
click at [511, 73] on div at bounding box center [507, 72] width 7 height 7
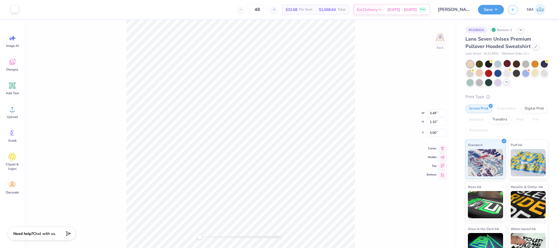
click at [13, 9] on div at bounding box center [15, 9] width 8 height 8
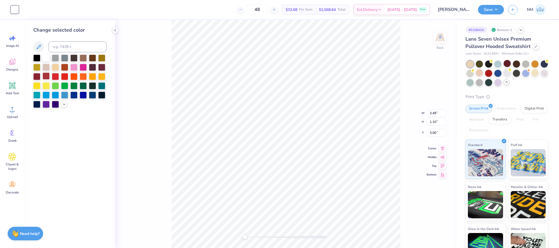
click at [45, 75] on div at bounding box center [46, 76] width 7 height 7
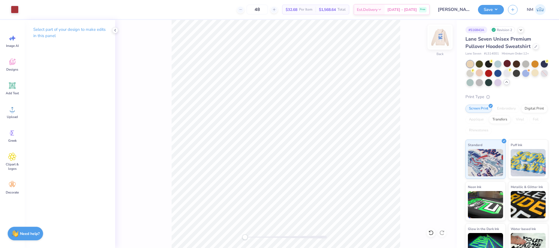
click at [442, 35] on img at bounding box center [440, 37] width 22 height 22
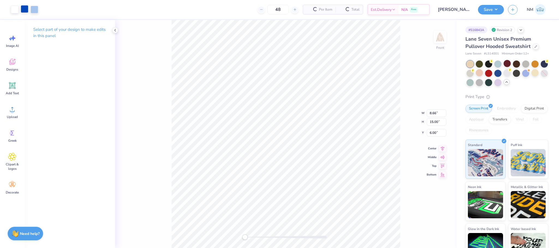
click at [26, 12] on div at bounding box center [25, 9] width 8 height 8
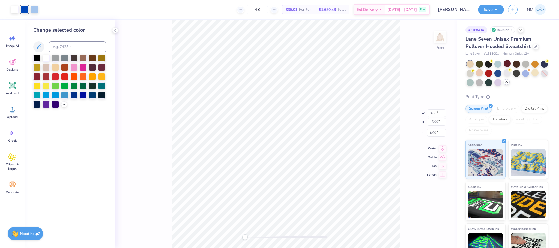
drag, startPoint x: 48, startPoint y: 76, endPoint x: 37, endPoint y: 3, distance: 73.6
click at [48, 76] on div at bounding box center [46, 76] width 7 height 7
click at [32, 8] on div at bounding box center [35, 9] width 8 height 8
click at [63, 103] on icon at bounding box center [64, 104] width 4 height 4
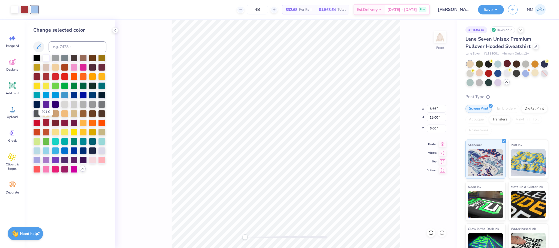
click at [45, 123] on div at bounding box center [46, 122] width 7 height 7
click at [429, 232] on icon at bounding box center [431, 232] width 5 height 5
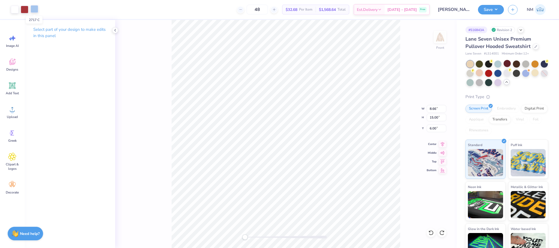
click at [33, 11] on div at bounding box center [35, 9] width 8 height 8
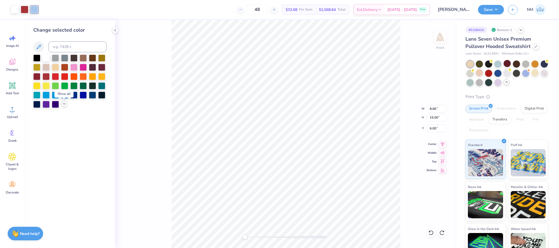
click at [63, 103] on icon at bounding box center [64, 104] width 4 height 4
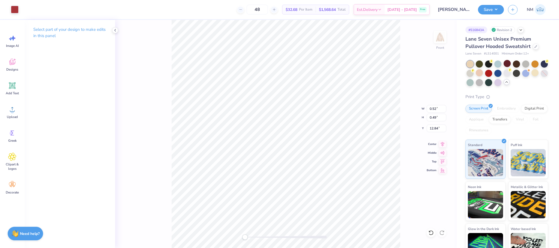
type input "0.52"
type input "0.49"
type input "12.84"
click at [38, 8] on div at bounding box center [35, 9] width 8 height 8
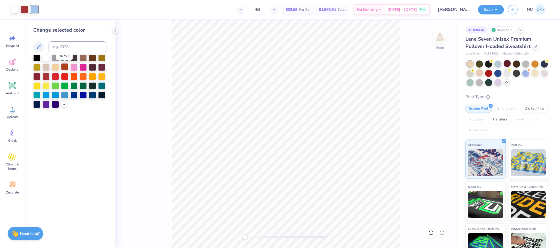
click at [64, 68] on div at bounding box center [64, 66] width 7 height 7
click at [429, 231] on icon at bounding box center [431, 232] width 5 height 5
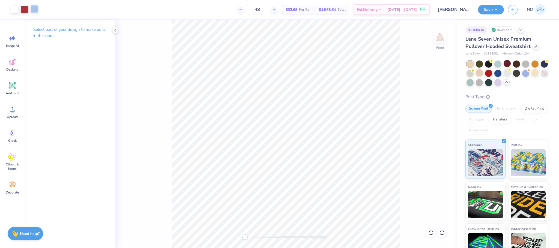
click at [34, 12] on div at bounding box center [35, 9] width 8 height 8
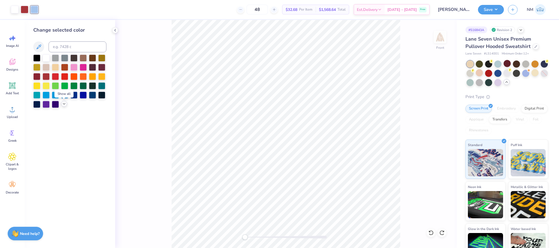
click at [66, 106] on icon at bounding box center [64, 104] width 4 height 4
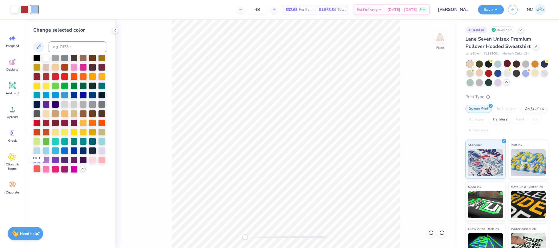
click at [36, 170] on div at bounding box center [36, 168] width 7 height 7
click at [427, 235] on div at bounding box center [431, 233] width 9 height 9
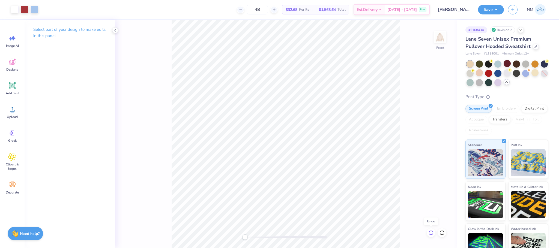
click at [429, 235] on icon at bounding box center [431, 232] width 5 height 5
click at [430, 232] on icon at bounding box center [431, 232] width 5 height 5
click at [17, 8] on div at bounding box center [15, 9] width 8 height 8
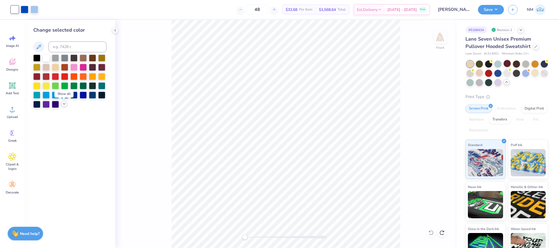
click at [66, 106] on icon at bounding box center [64, 104] width 4 height 4
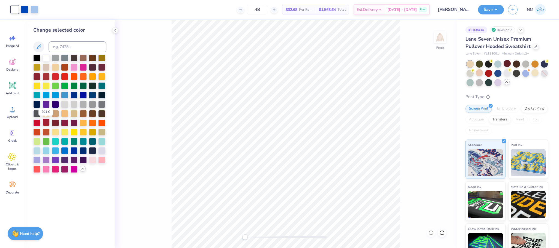
click at [45, 121] on div at bounding box center [46, 122] width 7 height 7
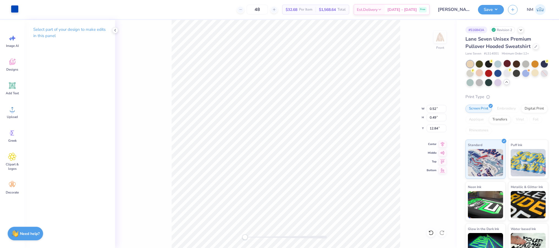
click at [14, 9] on div at bounding box center [15, 9] width 8 height 8
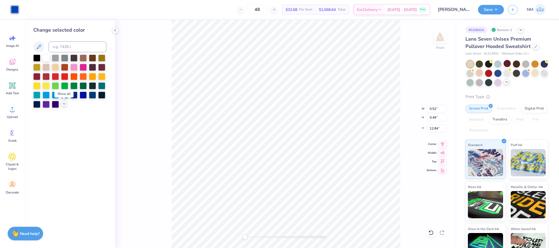
click at [65, 103] on icon at bounding box center [64, 104] width 4 height 4
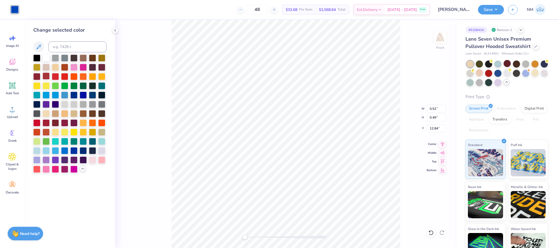
click at [44, 79] on div at bounding box center [46, 76] width 7 height 7
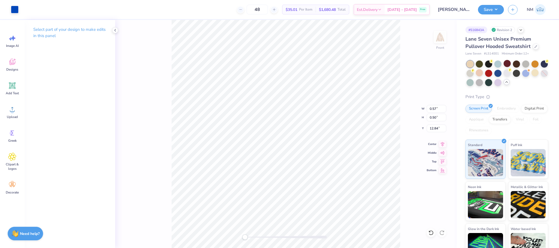
type input "0.57"
type input "0.50"
click at [14, 9] on div at bounding box center [15, 9] width 8 height 8
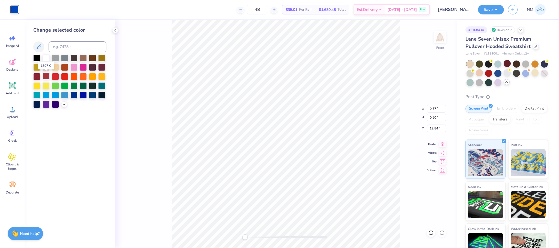
click at [49, 77] on div at bounding box center [46, 76] width 7 height 7
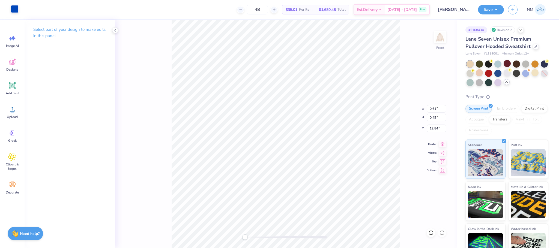
click at [13, 8] on div at bounding box center [15, 9] width 8 height 8
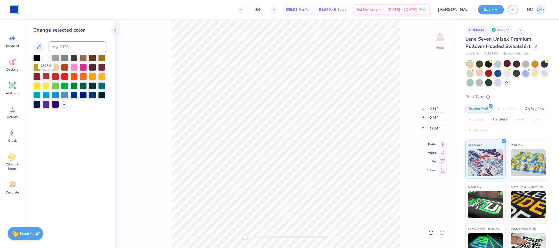
click at [45, 76] on div at bounding box center [46, 76] width 7 height 7
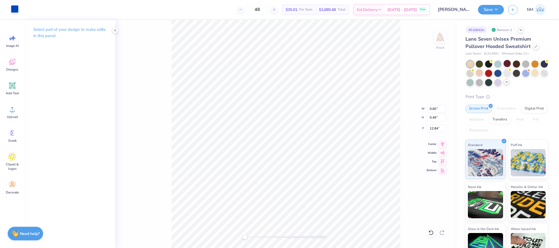
click at [15, 11] on div at bounding box center [15, 9] width 8 height 8
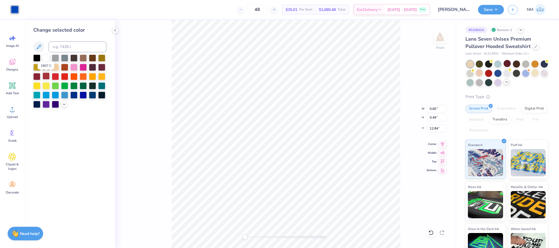
click at [49, 76] on div at bounding box center [46, 76] width 7 height 7
type input "0.61"
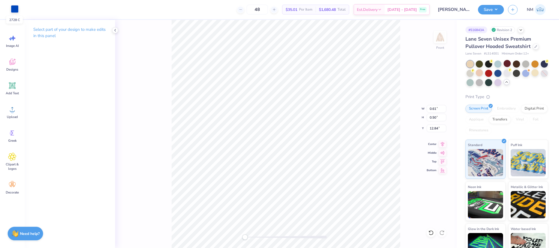
click at [12, 10] on div at bounding box center [15, 9] width 8 height 8
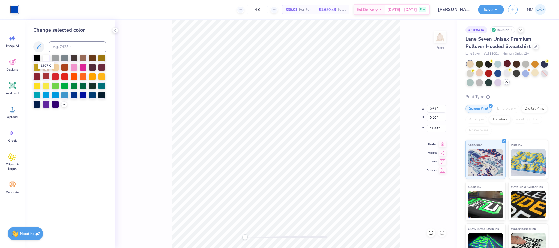
click at [47, 76] on div at bounding box center [46, 76] width 7 height 7
type input "0.49"
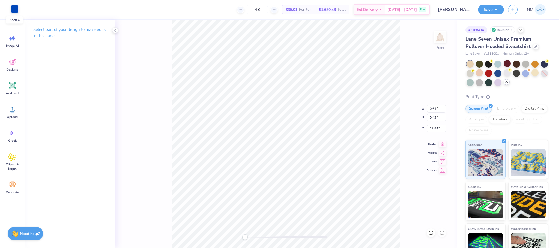
click at [16, 8] on div at bounding box center [15, 9] width 8 height 8
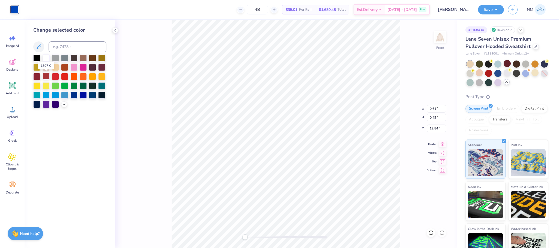
click at [45, 75] on div at bounding box center [46, 76] width 7 height 7
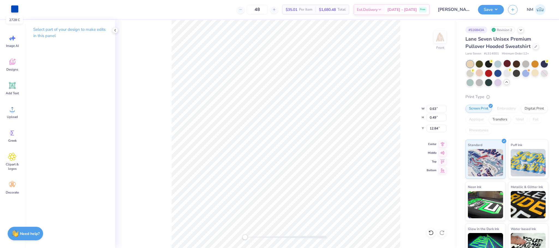
click at [17, 11] on div at bounding box center [15, 9] width 8 height 8
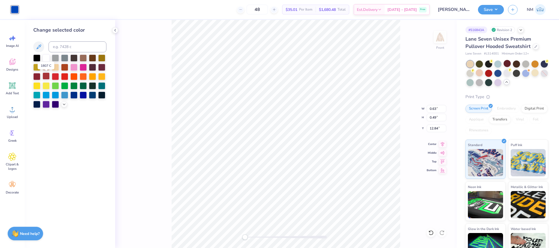
click at [48, 75] on div at bounding box center [46, 76] width 7 height 7
type input "7.14"
type input "1.53"
type input "12.37"
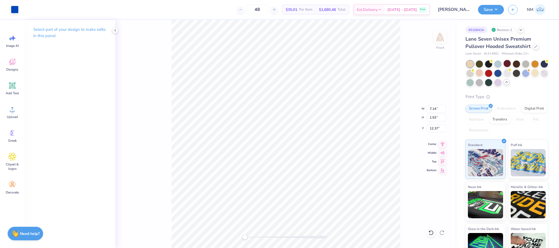
type input "0.50"
type input "0.49"
type input "12.84"
click at [15, 10] on div at bounding box center [15, 9] width 8 height 8
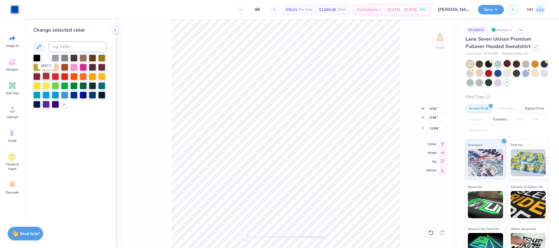
click at [47, 76] on div at bounding box center [46, 76] width 7 height 7
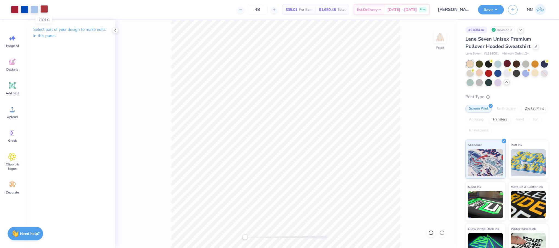
click at [43, 11] on div at bounding box center [44, 9] width 8 height 8
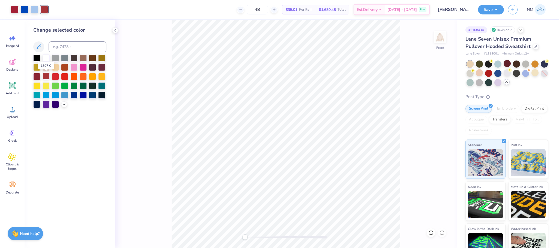
click at [44, 78] on div at bounding box center [46, 76] width 7 height 7
click at [11, 11] on div at bounding box center [15, 9] width 8 height 8
click at [44, 75] on div at bounding box center [46, 76] width 7 height 7
click at [117, 29] on icon at bounding box center [115, 30] width 4 height 4
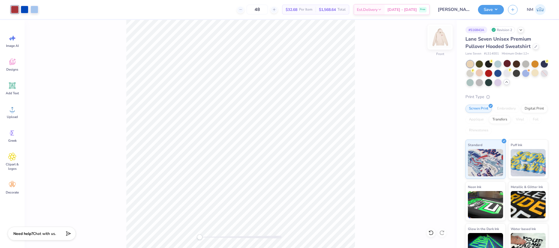
click at [445, 37] on img at bounding box center [440, 37] width 22 height 22
click at [438, 34] on img at bounding box center [440, 37] width 22 height 22
click at [495, 8] on button "Save" at bounding box center [491, 9] width 26 height 10
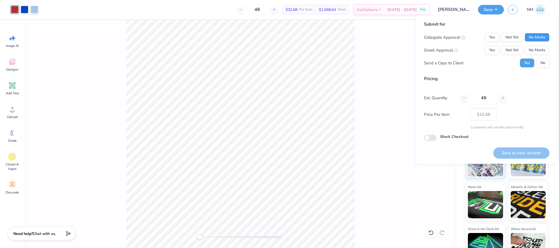
click at [543, 35] on button "No Marks" at bounding box center [537, 37] width 25 height 9
click at [498, 49] on button "Yes" at bounding box center [492, 50] width 14 height 9
click at [528, 154] on button "Save as new revision" at bounding box center [522, 153] width 56 height 11
type input "$32.68"
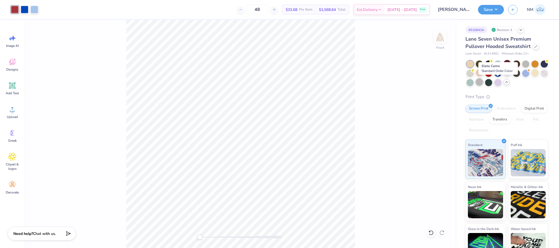
click at [483, 84] on div at bounding box center [479, 82] width 7 height 7
click at [527, 62] on div at bounding box center [526, 63] width 7 height 7
click at [511, 75] on div at bounding box center [507, 72] width 7 height 7
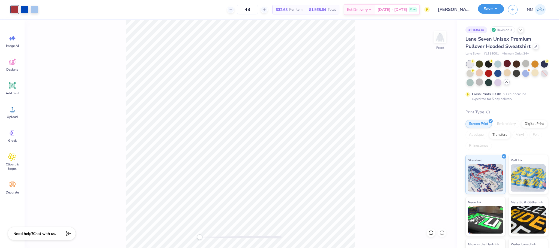
click at [497, 9] on button "Save" at bounding box center [491, 9] width 26 height 10
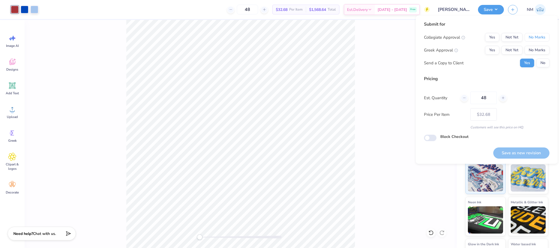
drag, startPoint x: 546, startPoint y: 35, endPoint x: 546, endPoint y: 42, distance: 6.8
click at [546, 35] on button "No Marks" at bounding box center [537, 37] width 25 height 9
click at [496, 51] on button "Yes" at bounding box center [492, 50] width 14 height 9
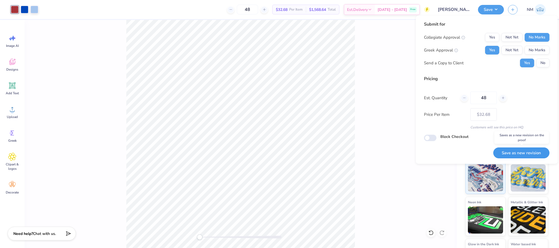
click at [520, 150] on button "Save as new revision" at bounding box center [522, 153] width 56 height 11
type input "$32.68"
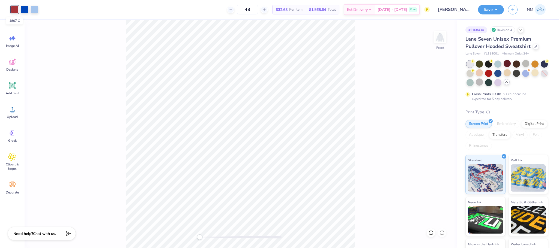
click at [14, 6] on div at bounding box center [15, 10] width 8 height 8
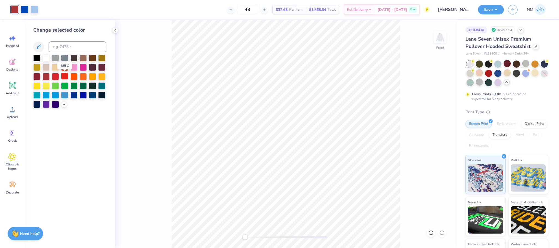
click at [65, 76] on div at bounding box center [64, 76] width 7 height 7
click at [441, 33] on img at bounding box center [440, 37] width 22 height 22
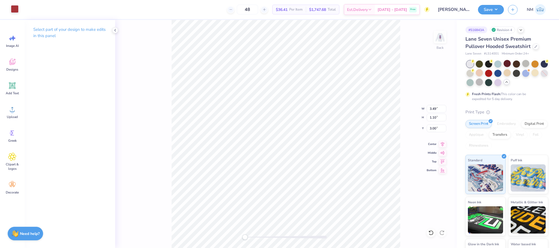
click at [14, 7] on div at bounding box center [15, 9] width 8 height 8
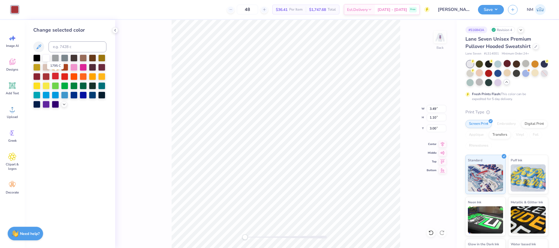
click at [56, 76] on div at bounding box center [55, 76] width 7 height 7
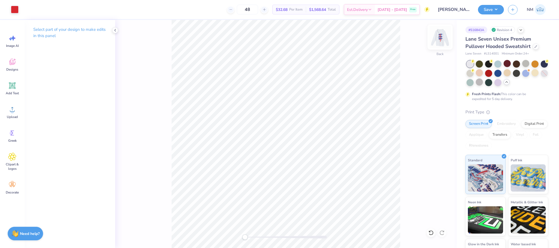
click at [441, 39] on img at bounding box center [440, 37] width 22 height 22
click at [491, 9] on button "Save" at bounding box center [491, 9] width 26 height 10
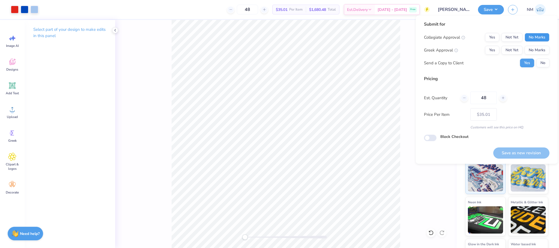
click at [537, 40] on button "No Marks" at bounding box center [537, 37] width 25 height 9
click at [496, 49] on button "Yes" at bounding box center [492, 50] width 14 height 9
click at [516, 151] on button "Save as new revision" at bounding box center [522, 153] width 56 height 11
type input "$35.01"
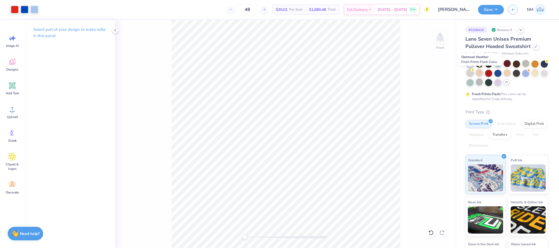
click at [474, 74] on div at bounding box center [470, 72] width 7 height 7
click at [12, 9] on div at bounding box center [15, 9] width 8 height 8
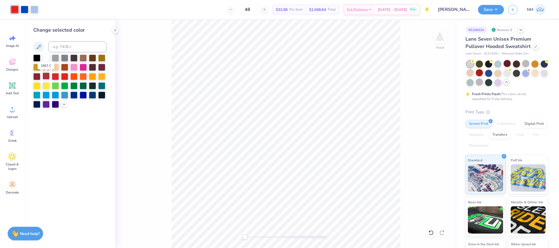
click at [48, 76] on div at bounding box center [46, 76] width 7 height 7
click at [441, 38] on img at bounding box center [440, 37] width 22 height 22
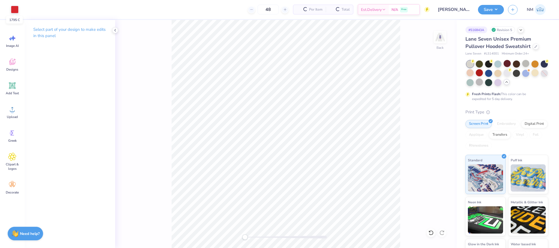
click at [11, 9] on div at bounding box center [15, 10] width 8 height 8
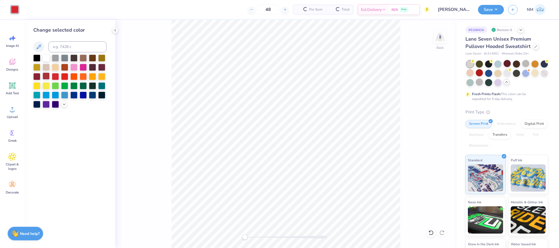
click at [46, 78] on div at bounding box center [46, 76] width 7 height 7
click at [486, 8] on button "Save" at bounding box center [491, 9] width 26 height 10
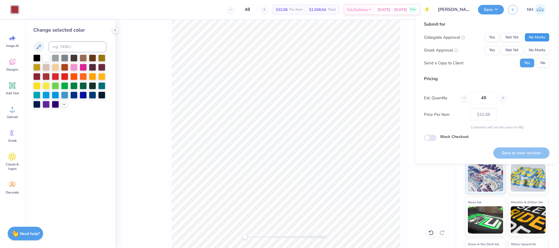
click at [536, 37] on button "No Marks" at bounding box center [537, 37] width 25 height 9
click at [492, 51] on button "Yes" at bounding box center [492, 50] width 14 height 9
click at [523, 151] on button "Save as new revision" at bounding box center [522, 153] width 56 height 11
type input "$32.68"
